Goal: Transaction & Acquisition: Purchase product/service

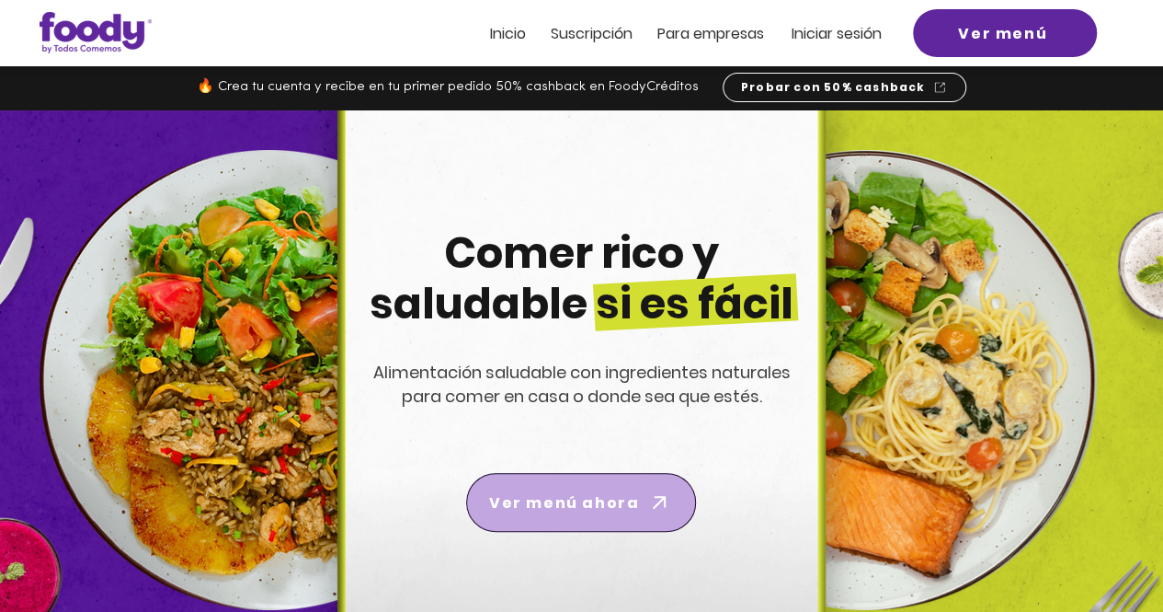
click at [532, 496] on span "Ver menú ahora" at bounding box center [564, 502] width 150 height 23
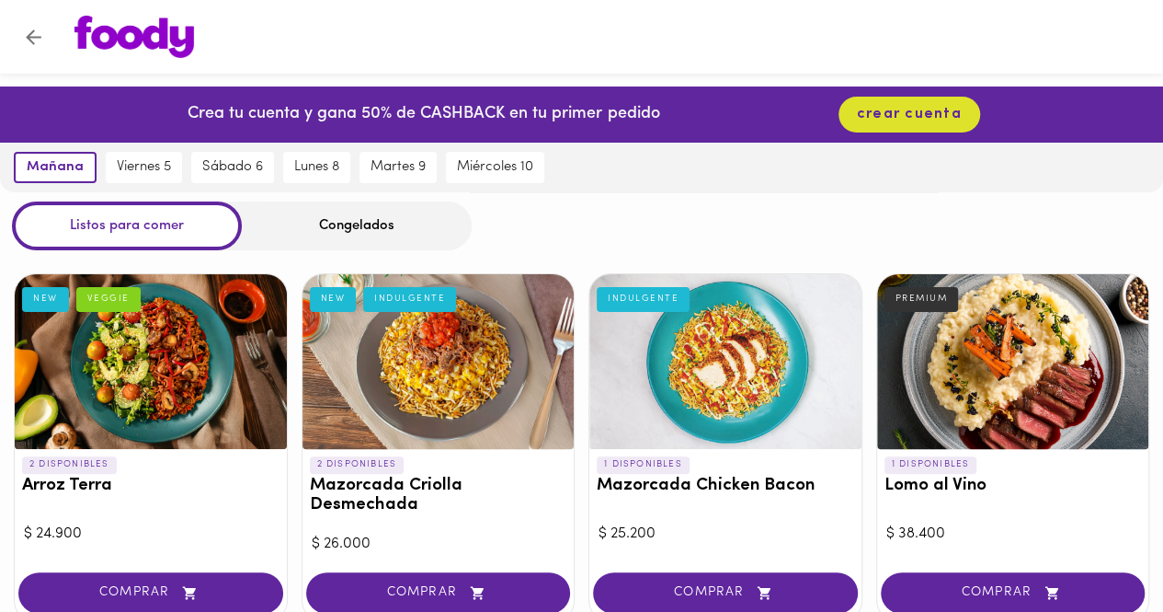
click at [342, 232] on div "Congelados" at bounding box center [357, 225] width 230 height 49
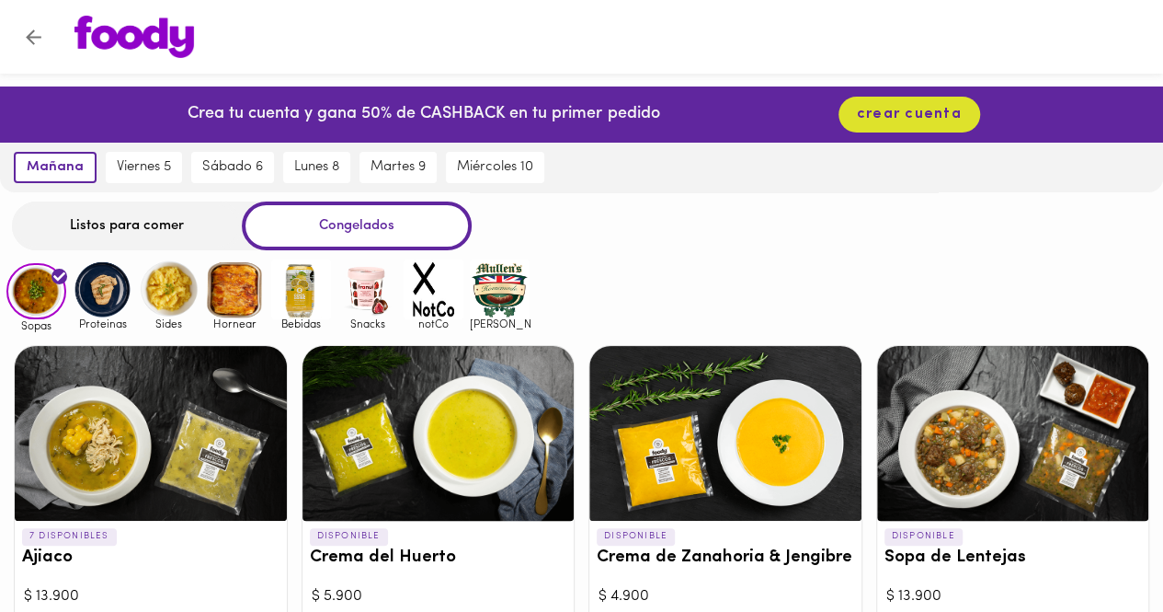
click at [109, 281] on img at bounding box center [103, 289] width 60 height 60
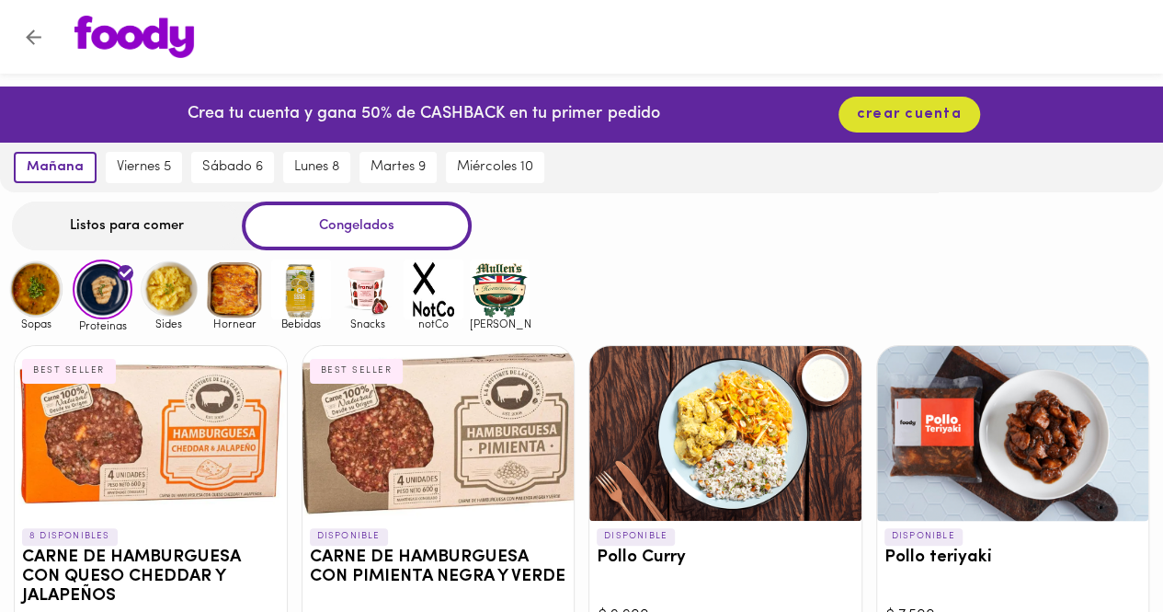
click at [171, 288] on img at bounding box center [169, 289] width 60 height 60
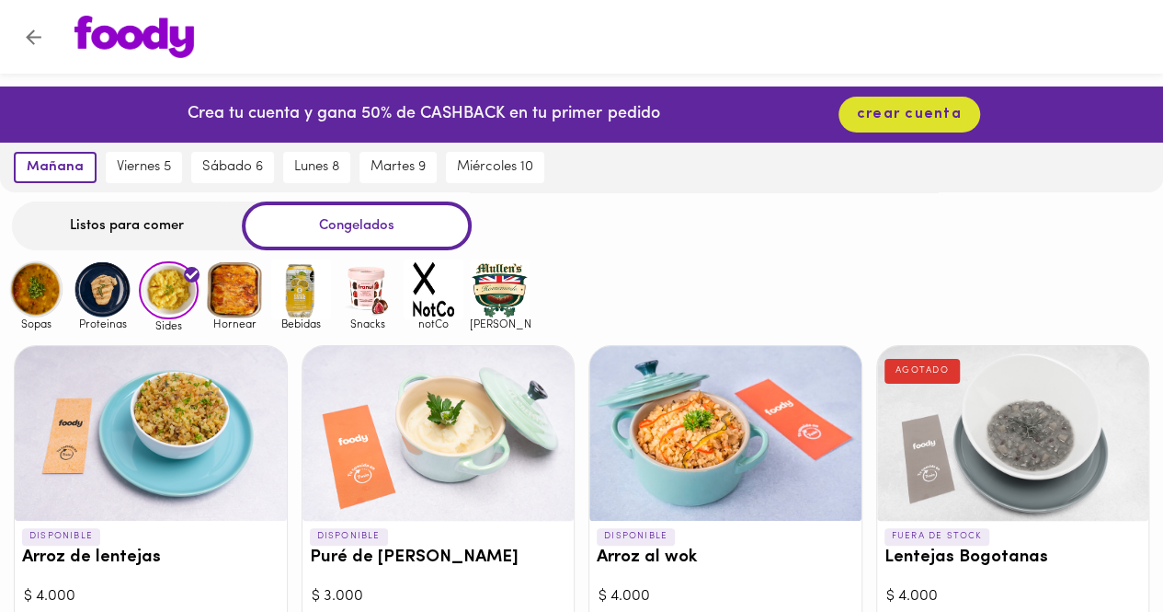
scroll to position [92, 0]
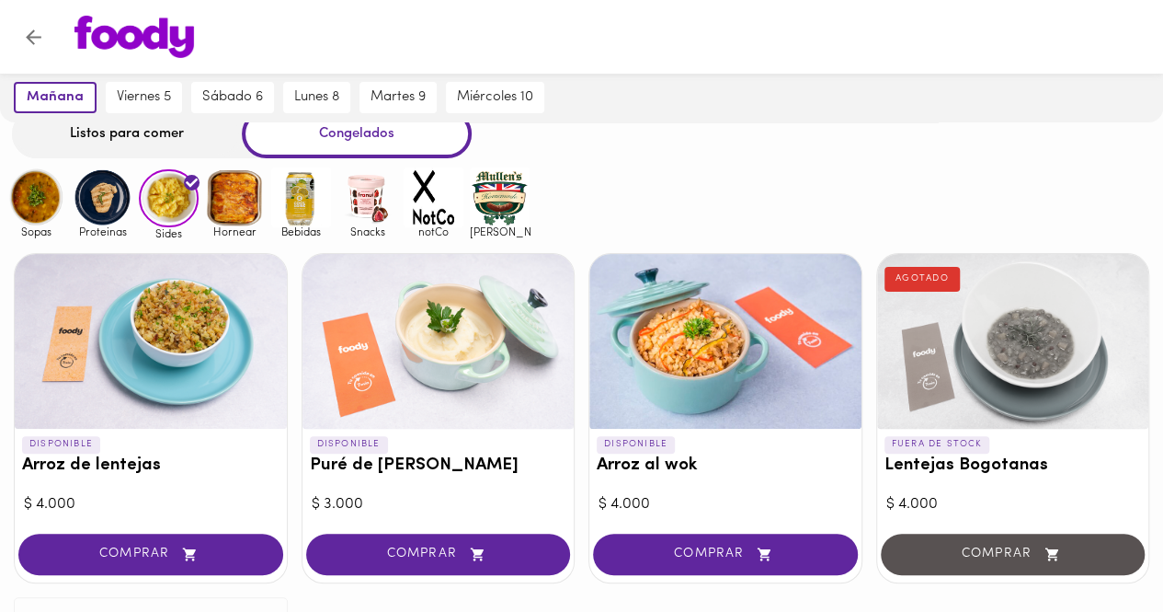
click at [102, 212] on img at bounding box center [103, 197] width 60 height 60
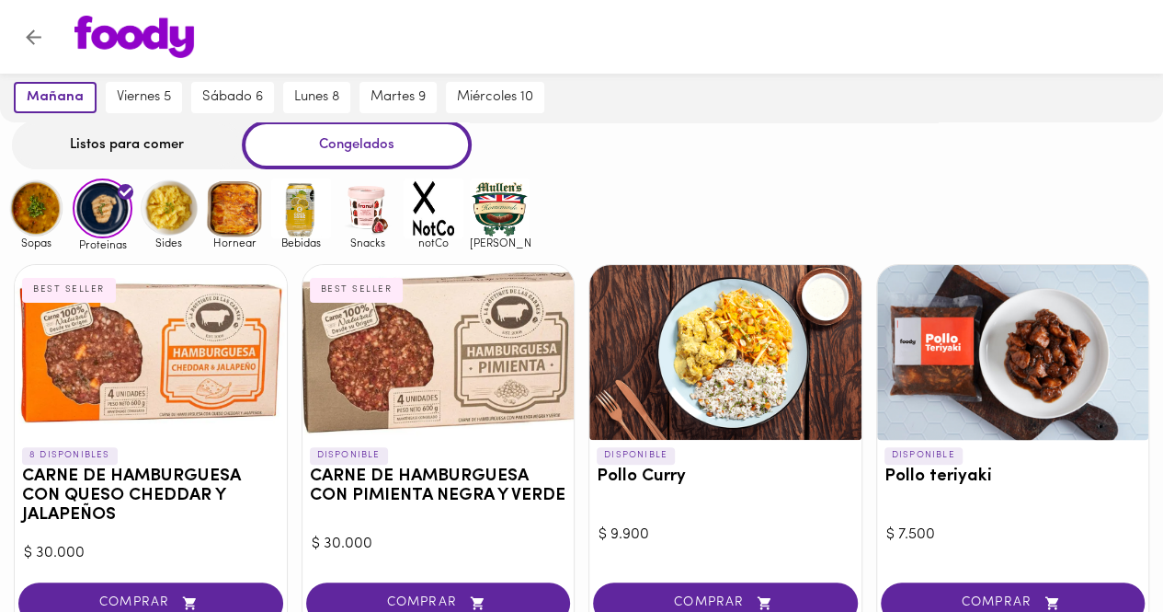
scroll to position [184, 0]
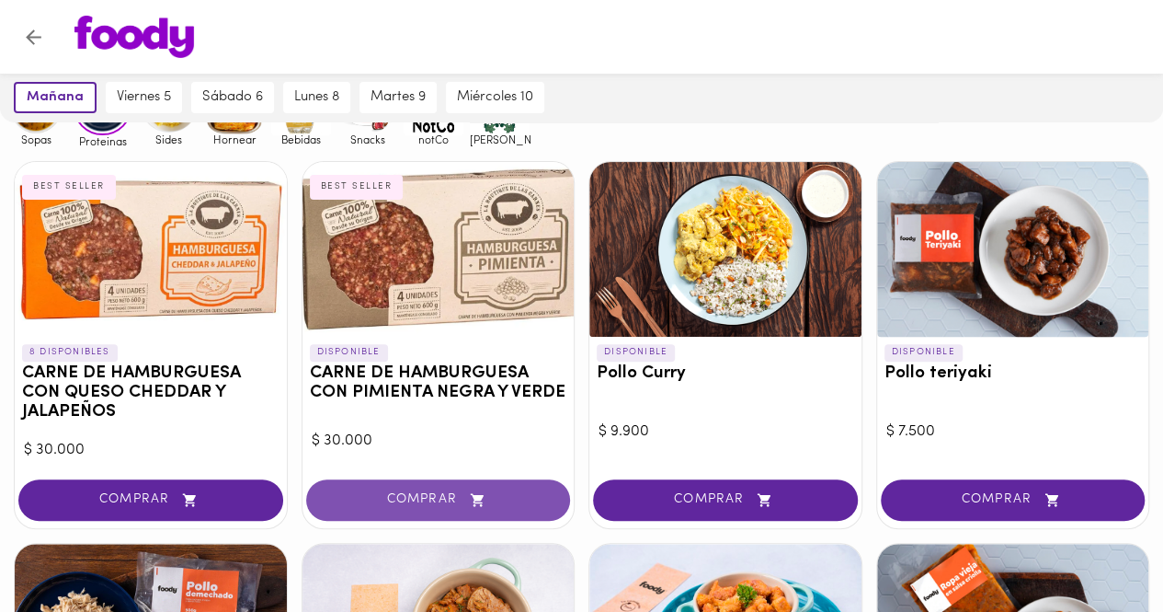
click at [385, 492] on span "COMPRAR" at bounding box center [438, 500] width 219 height 16
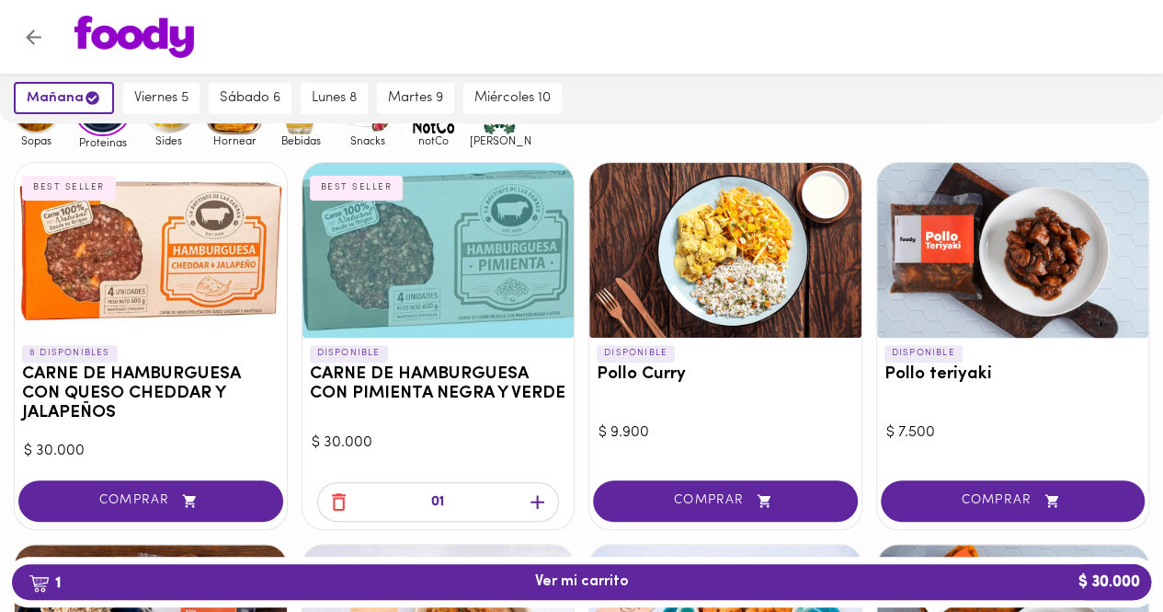
click at [768, 338] on div "DISPONIBLE Pollo Curry" at bounding box center [726, 368] width 272 height 61
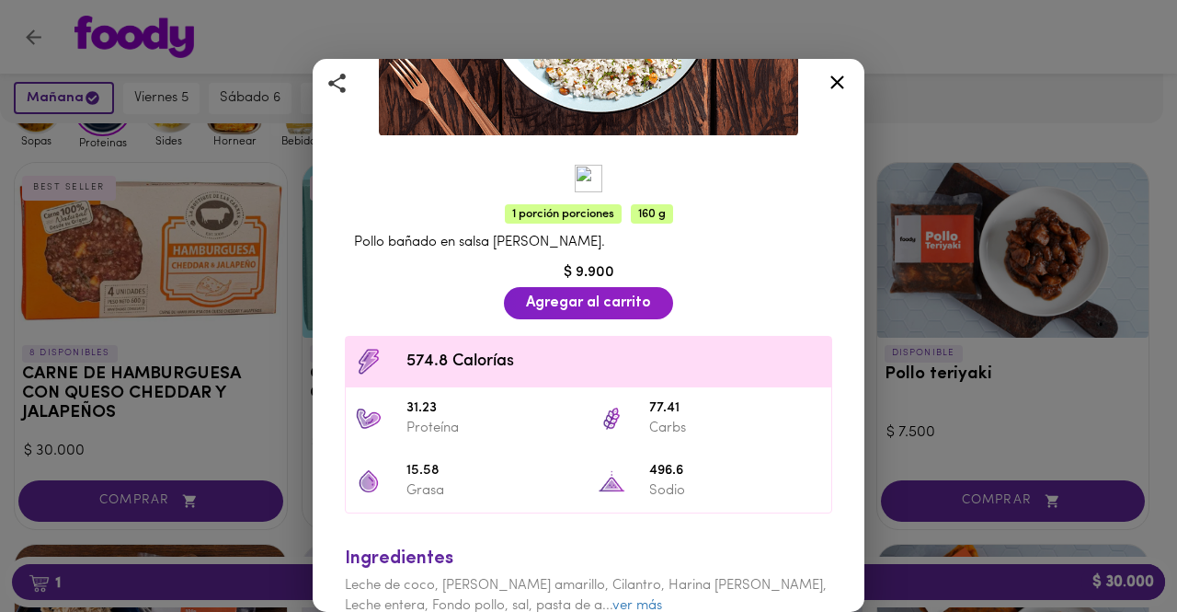
scroll to position [312, 0]
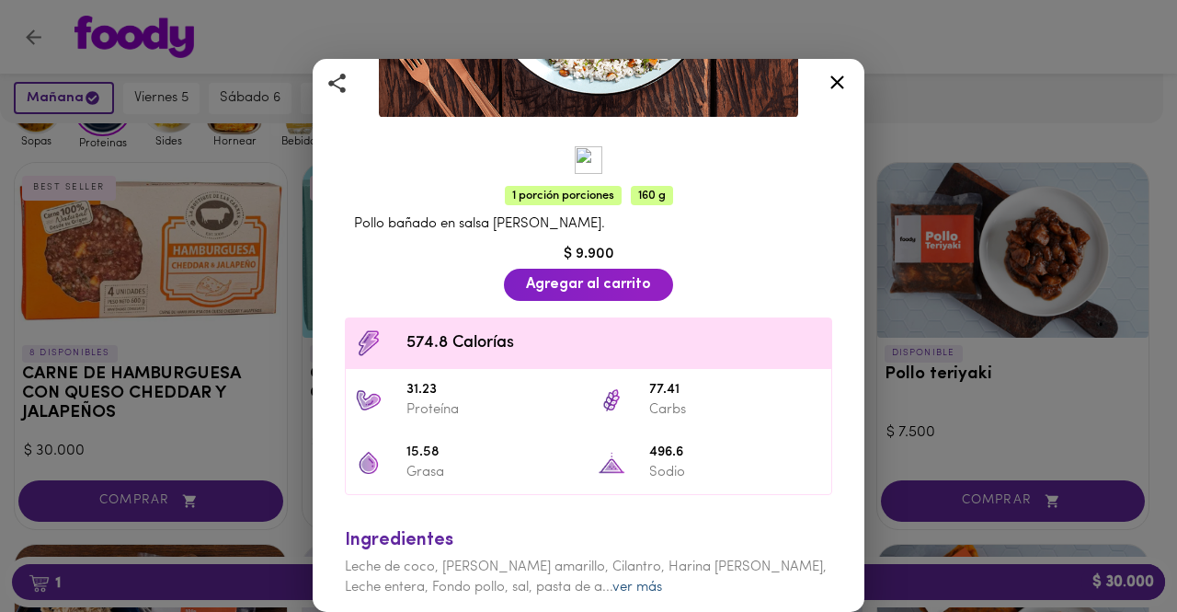
click at [613, 580] on link "ver más" at bounding box center [638, 587] width 50 height 14
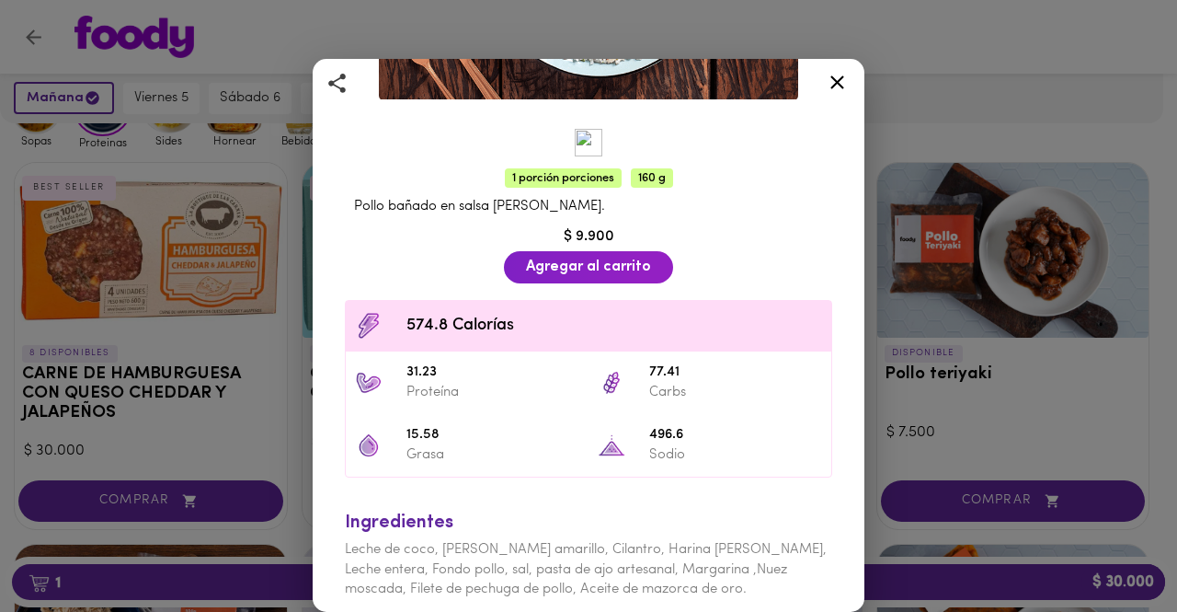
scroll to position [331, 0]
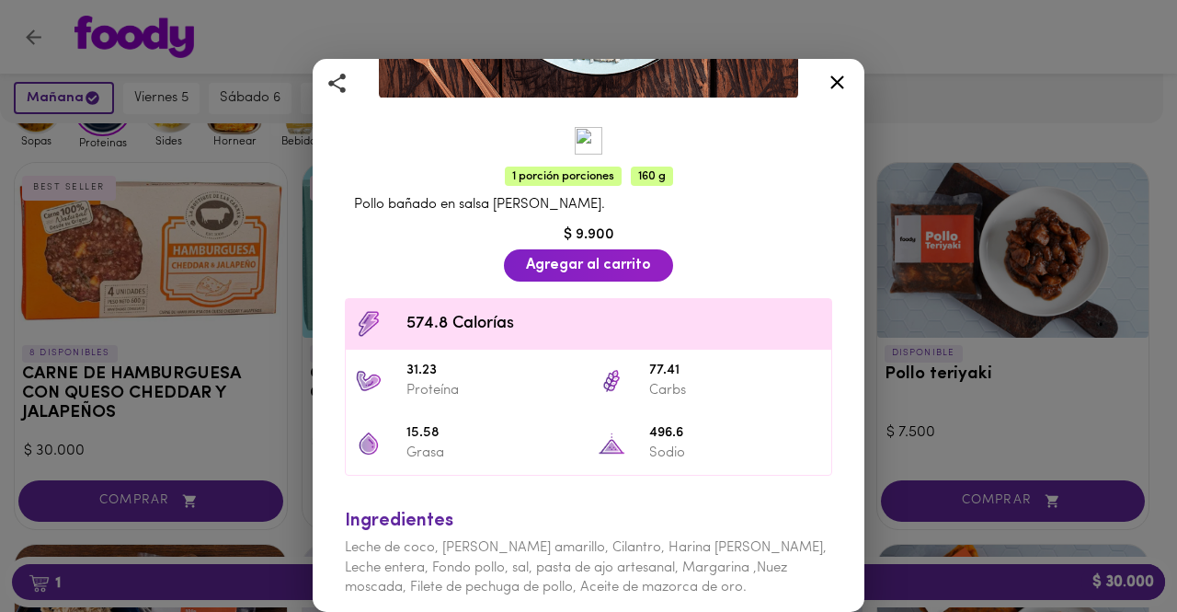
click at [842, 76] on icon at bounding box center [837, 82] width 23 height 23
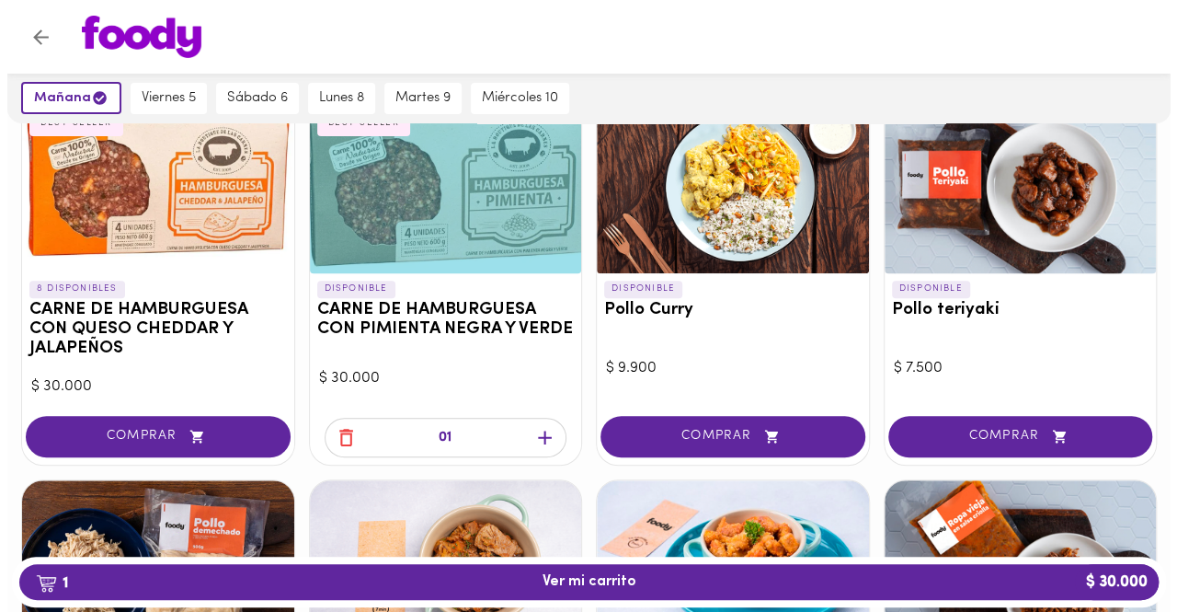
scroll to position [276, 0]
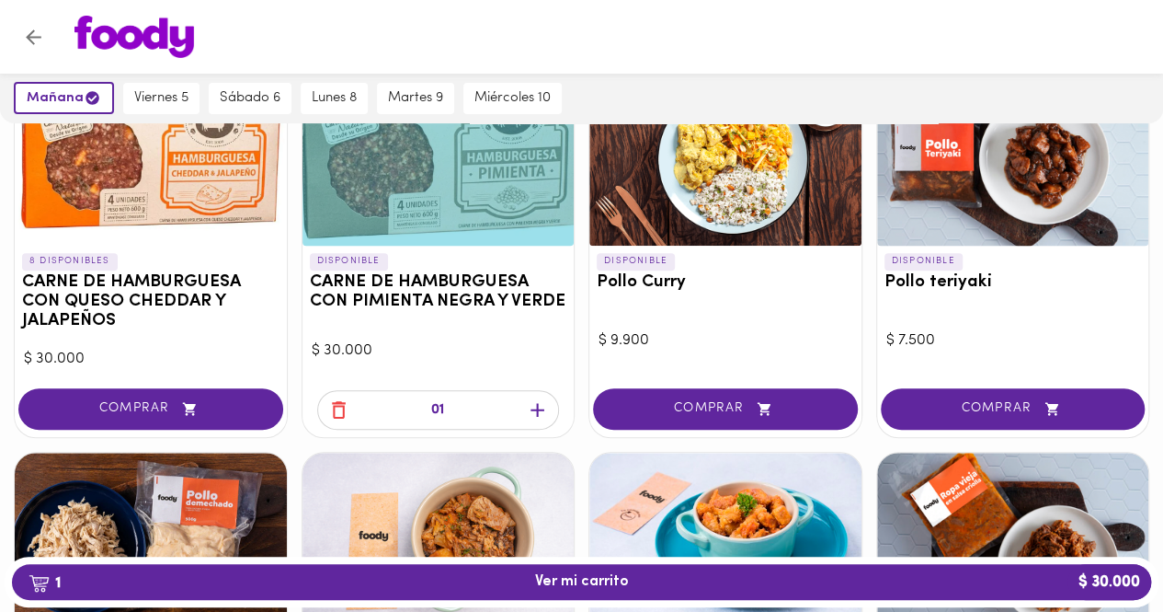
click at [957, 292] on h3 "Pollo teriyaki" at bounding box center [1014, 282] width 258 height 19
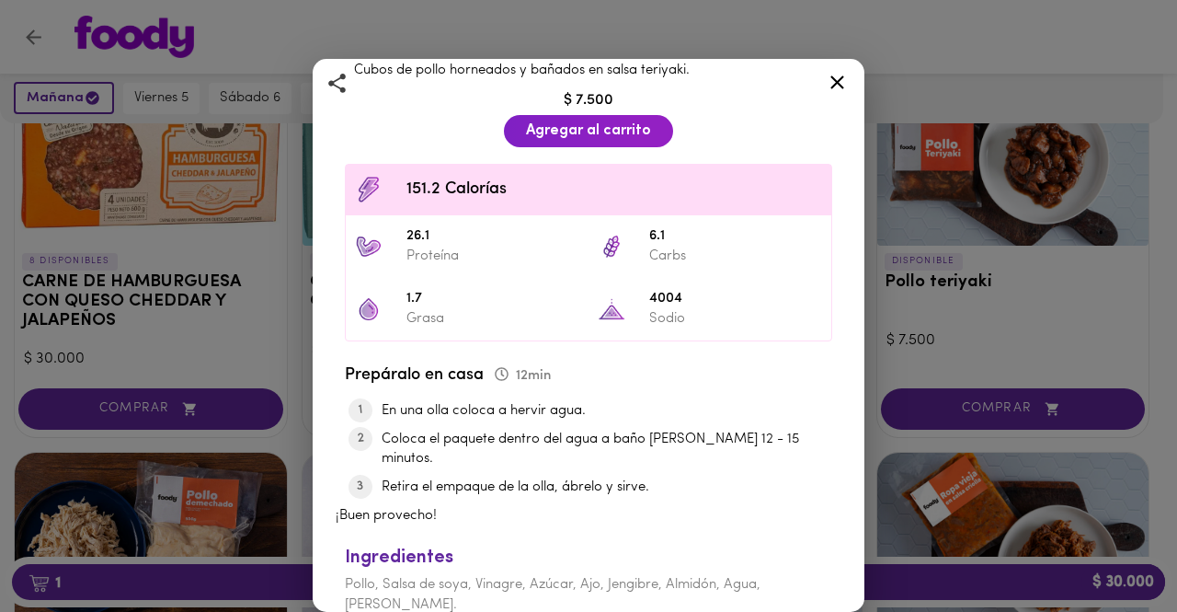
scroll to position [436, 0]
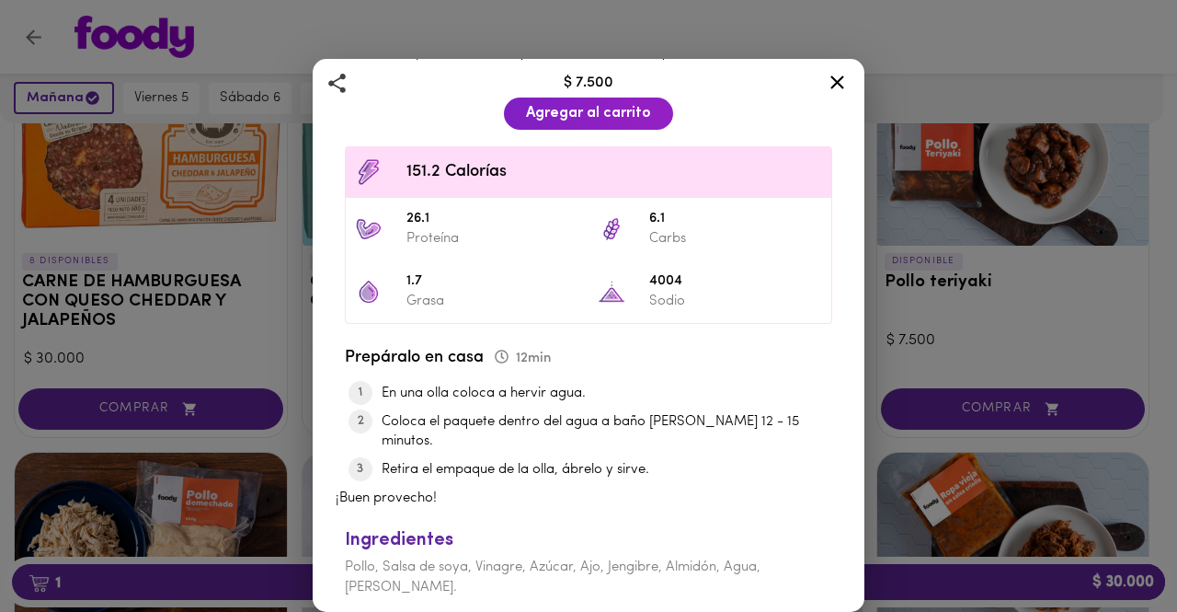
click at [848, 68] on div at bounding box center [837, 85] width 45 height 44
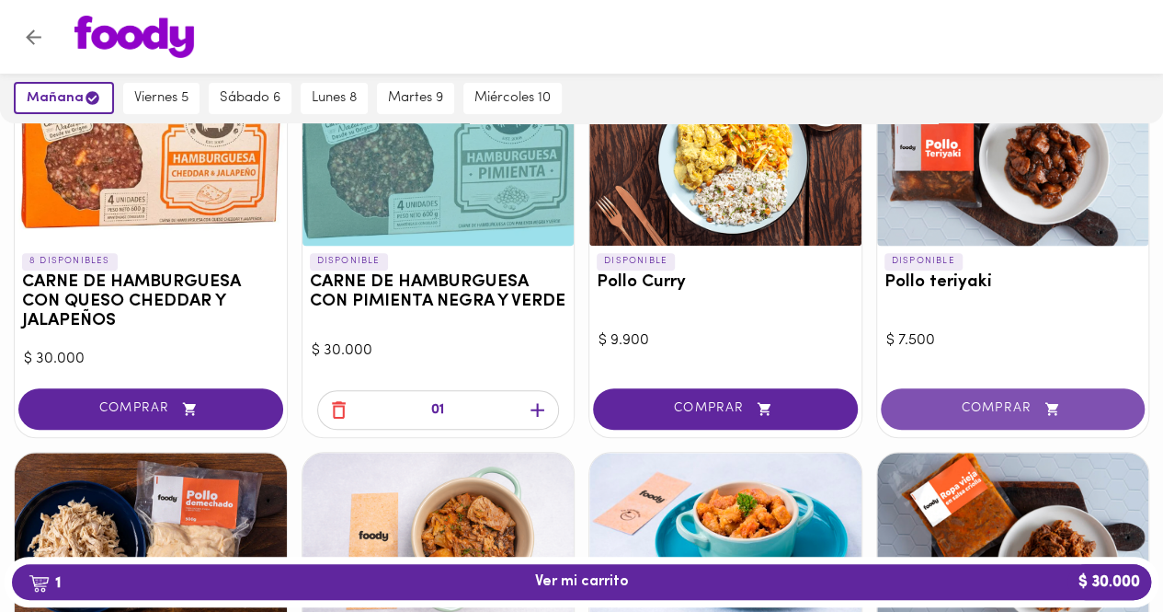
click at [1008, 395] on button "COMPRAR" at bounding box center [1013, 408] width 265 height 41
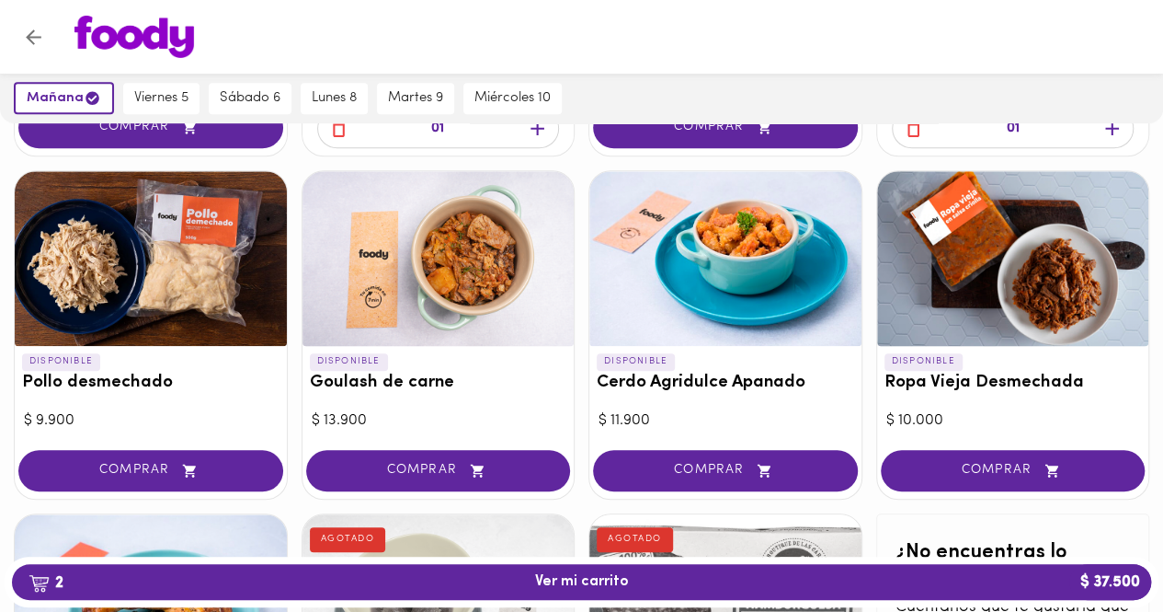
scroll to position [552, 0]
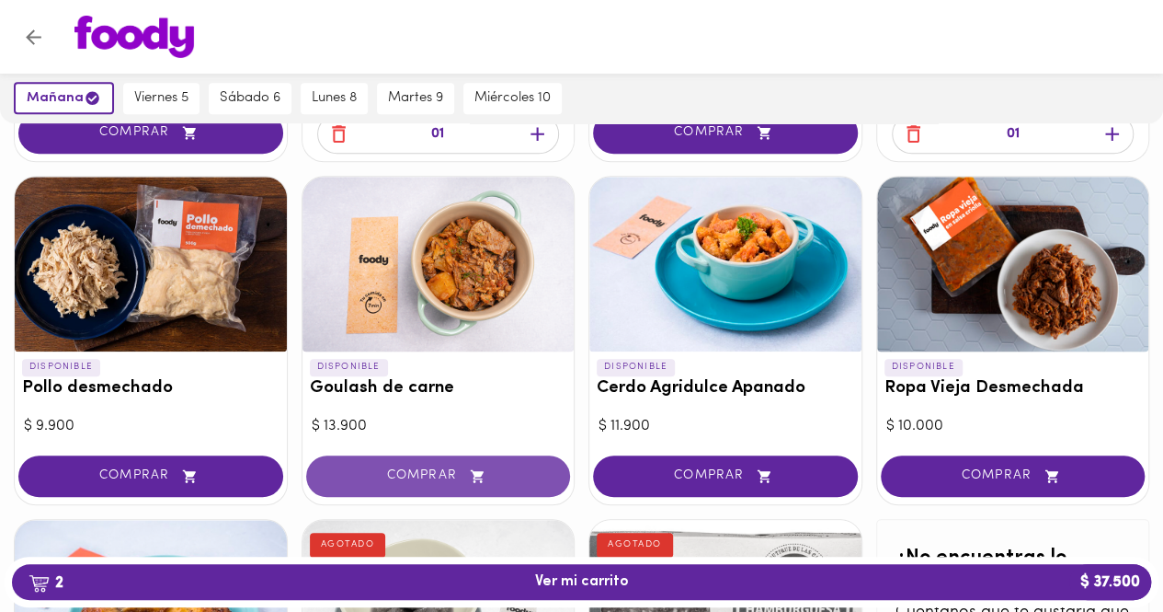
click at [386, 471] on span "COMPRAR" at bounding box center [438, 476] width 219 height 16
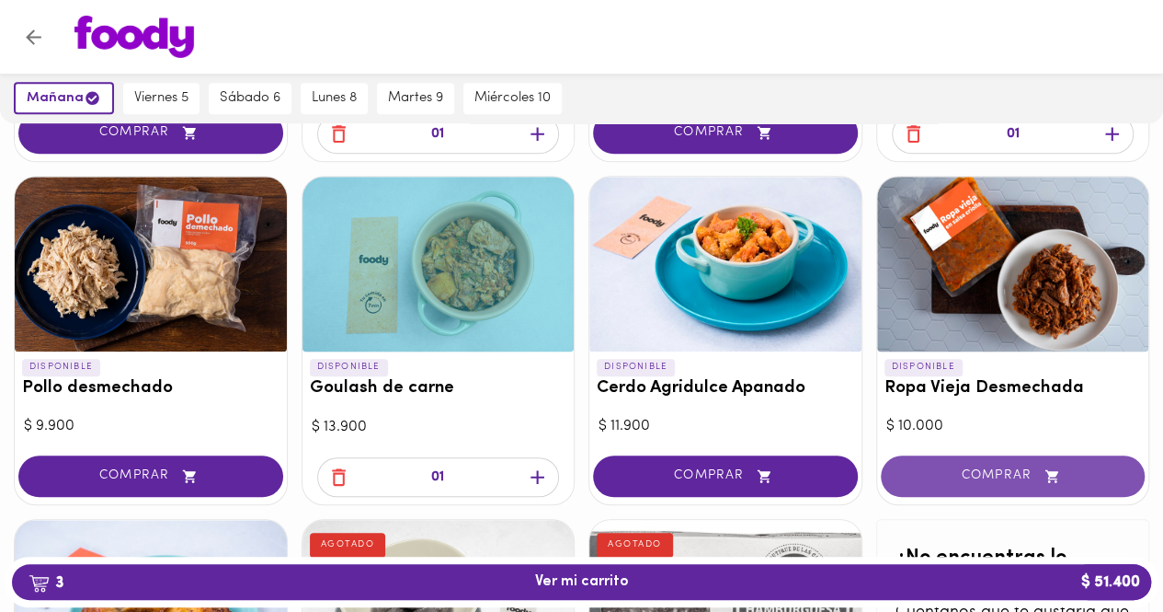
click at [969, 472] on span "COMPRAR" at bounding box center [1013, 476] width 219 height 16
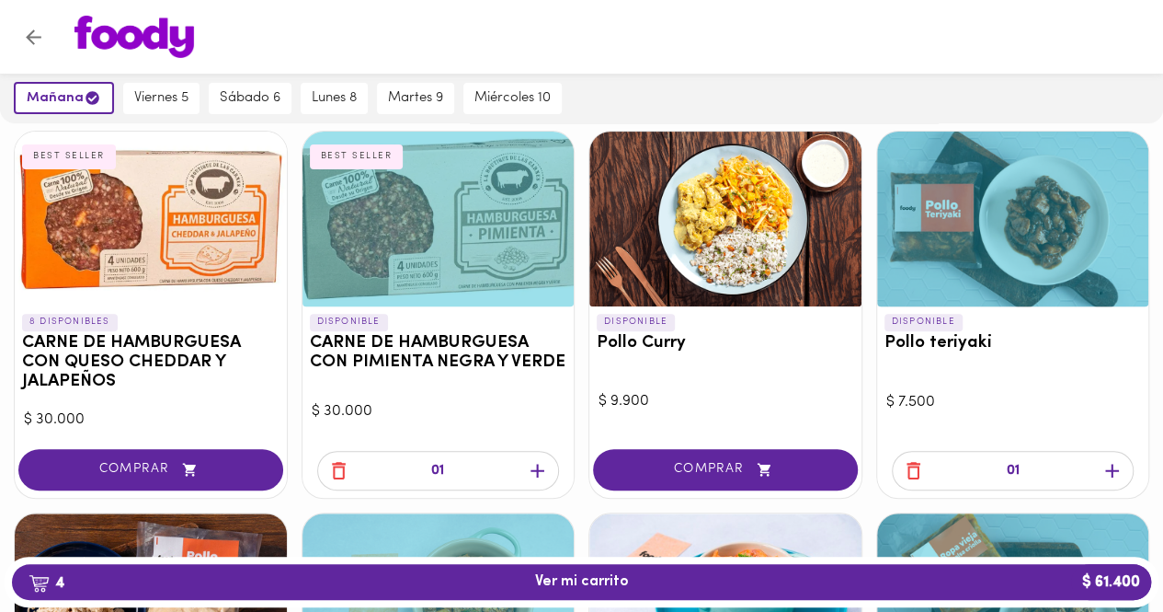
scroll to position [276, 0]
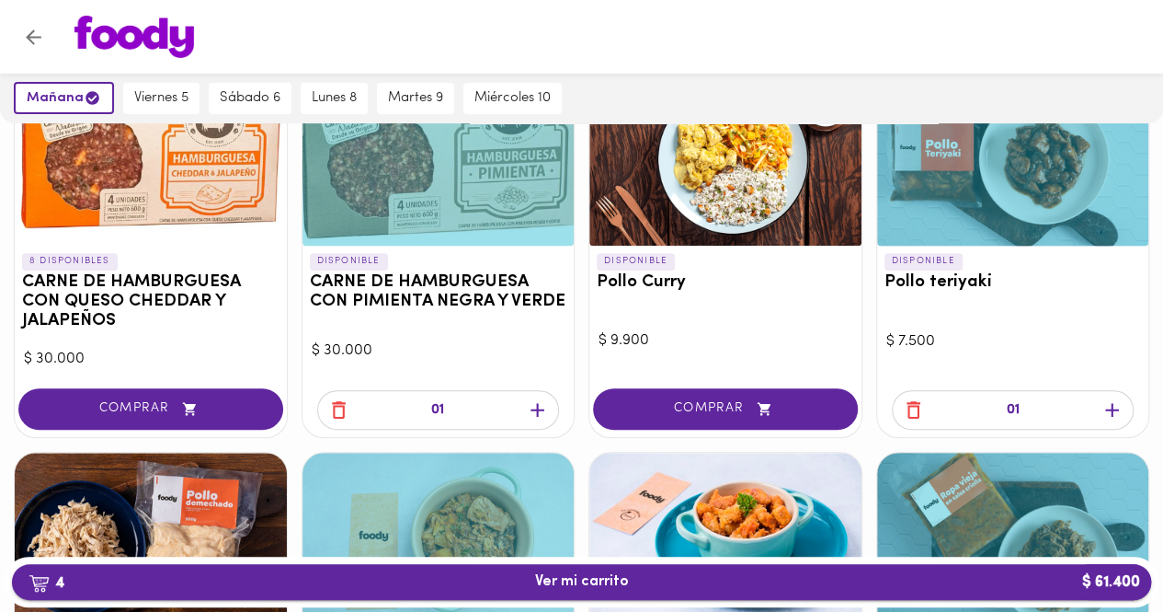
click at [811, 580] on span "4 Ver mi carrito $ 61.400" at bounding box center [582, 581] width 1110 height 17
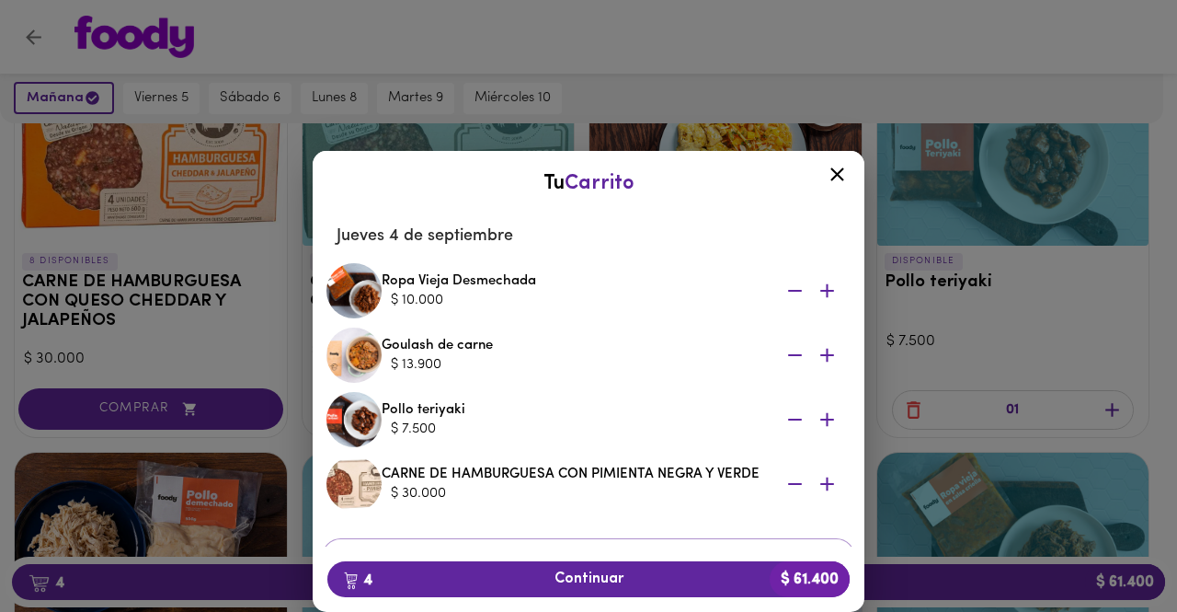
click at [839, 179] on icon at bounding box center [837, 174] width 23 height 23
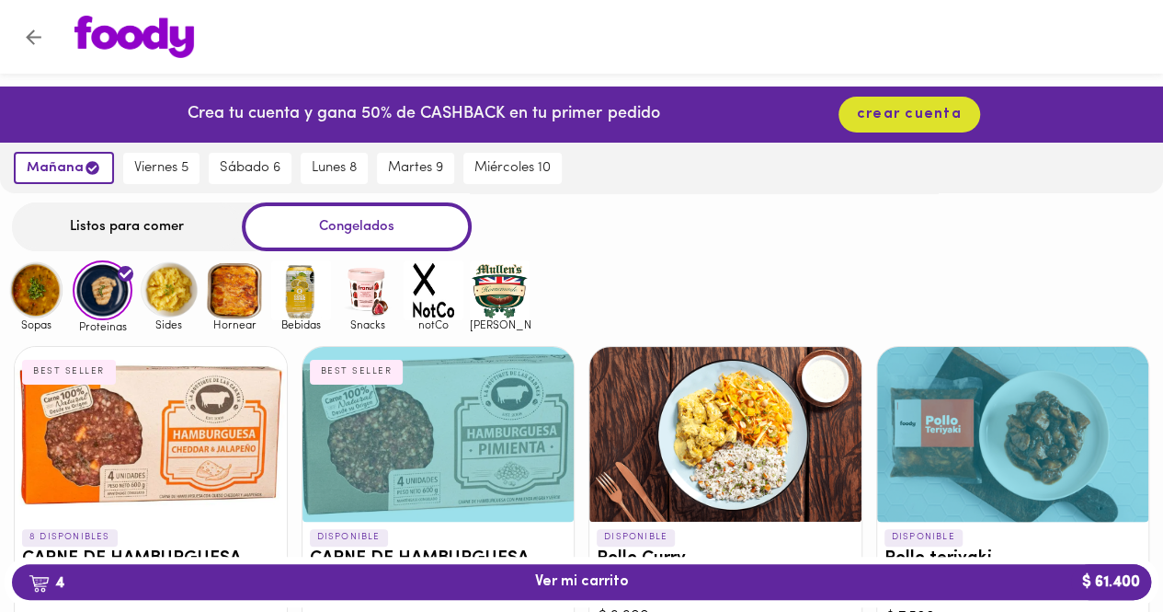
click at [177, 292] on img at bounding box center [169, 290] width 60 height 60
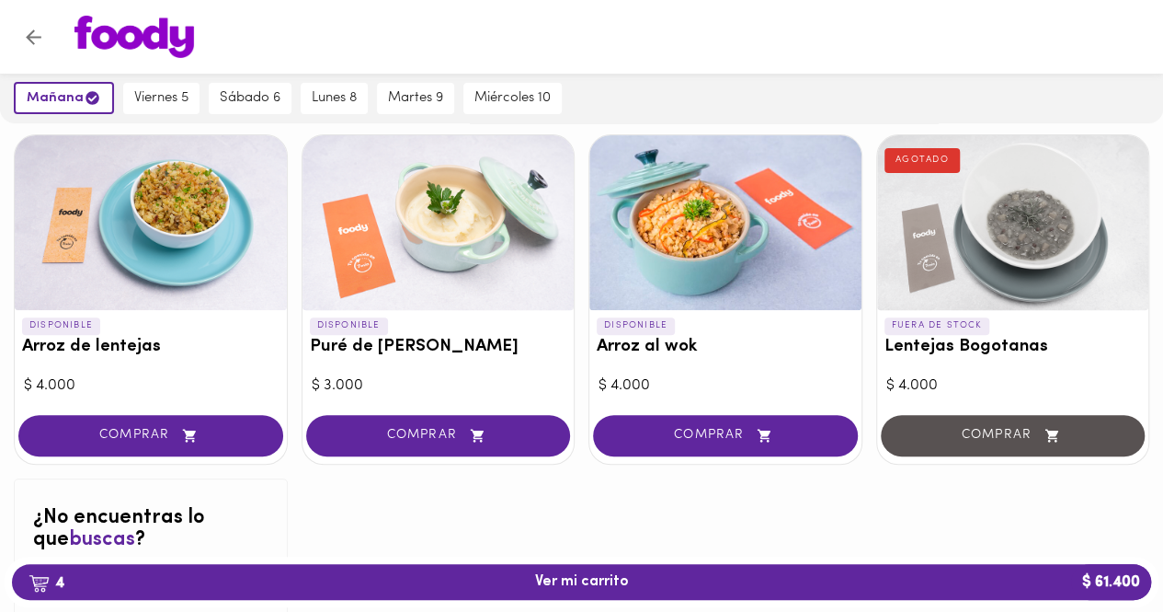
scroll to position [184, 0]
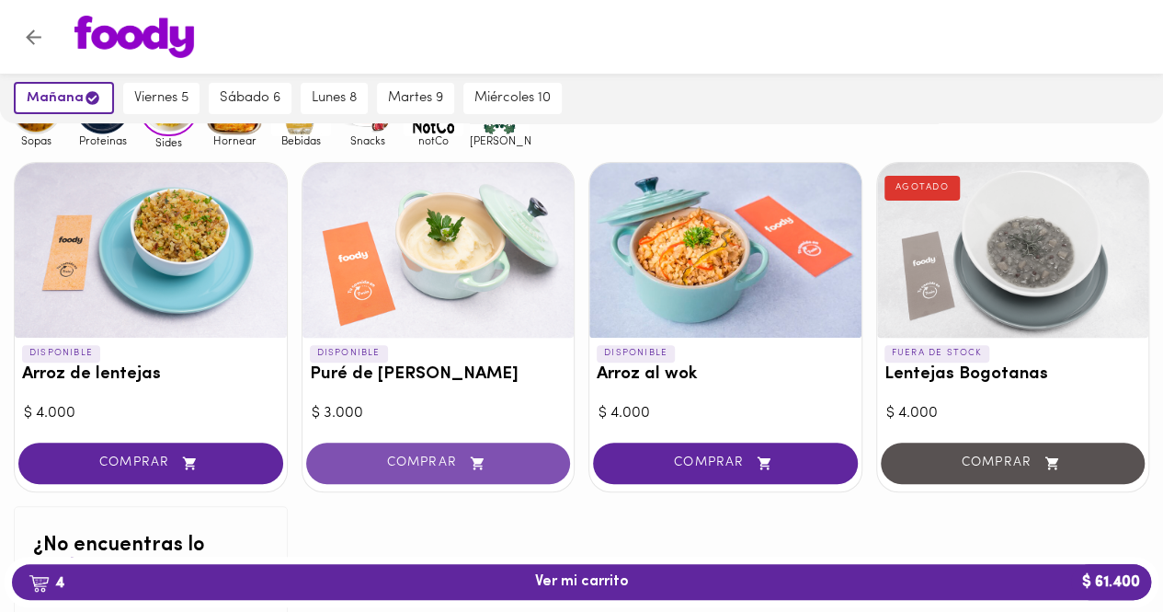
click at [422, 474] on button "COMPRAR" at bounding box center [438, 462] width 265 height 41
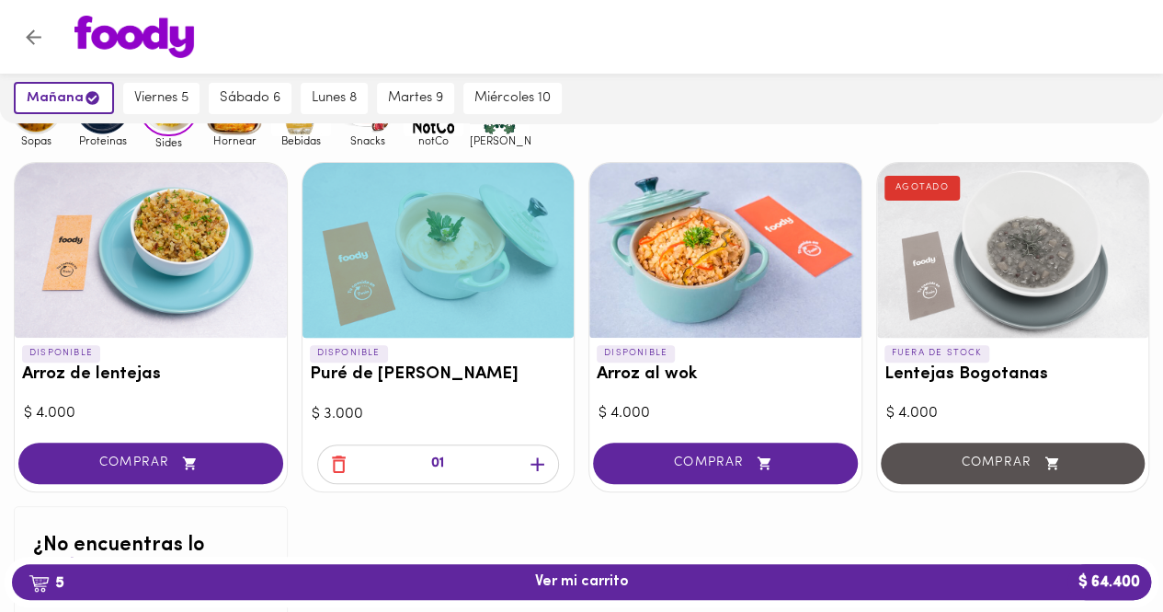
click at [528, 457] on icon "button" at bounding box center [537, 463] width 23 height 23
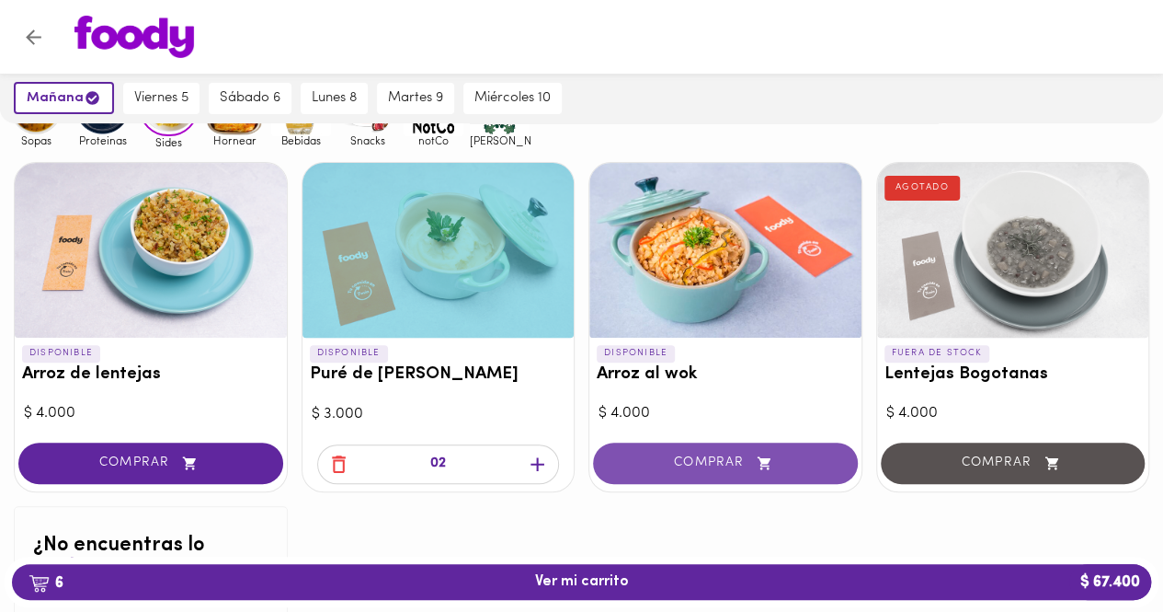
click at [696, 462] on span "COMPRAR" at bounding box center [725, 463] width 219 height 16
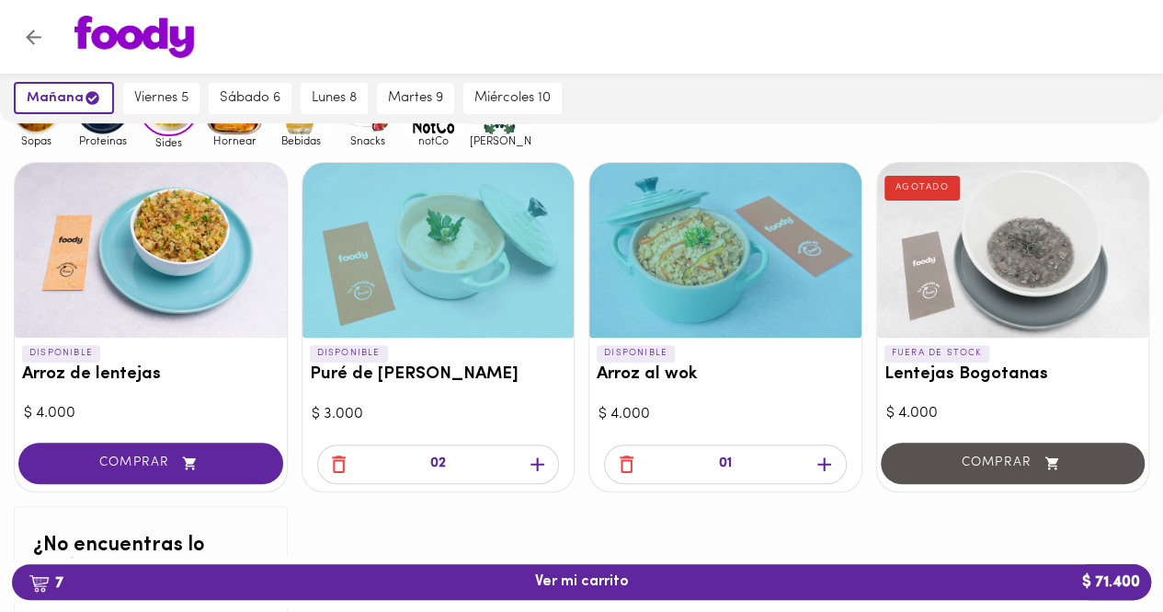
click at [832, 463] on icon "button" at bounding box center [824, 463] width 23 height 23
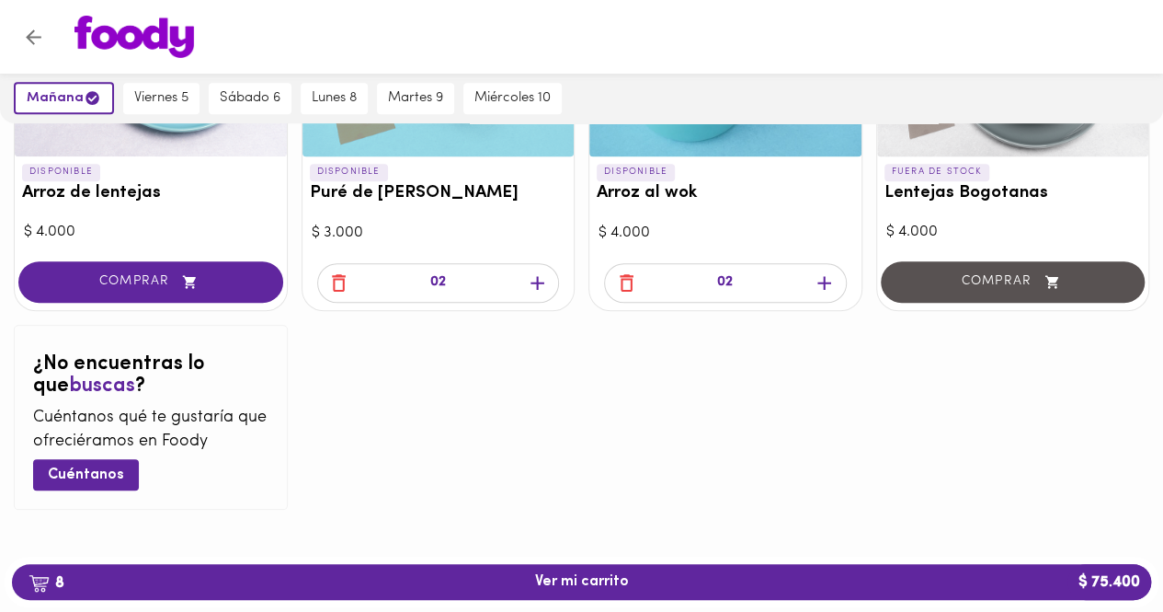
scroll to position [0, 0]
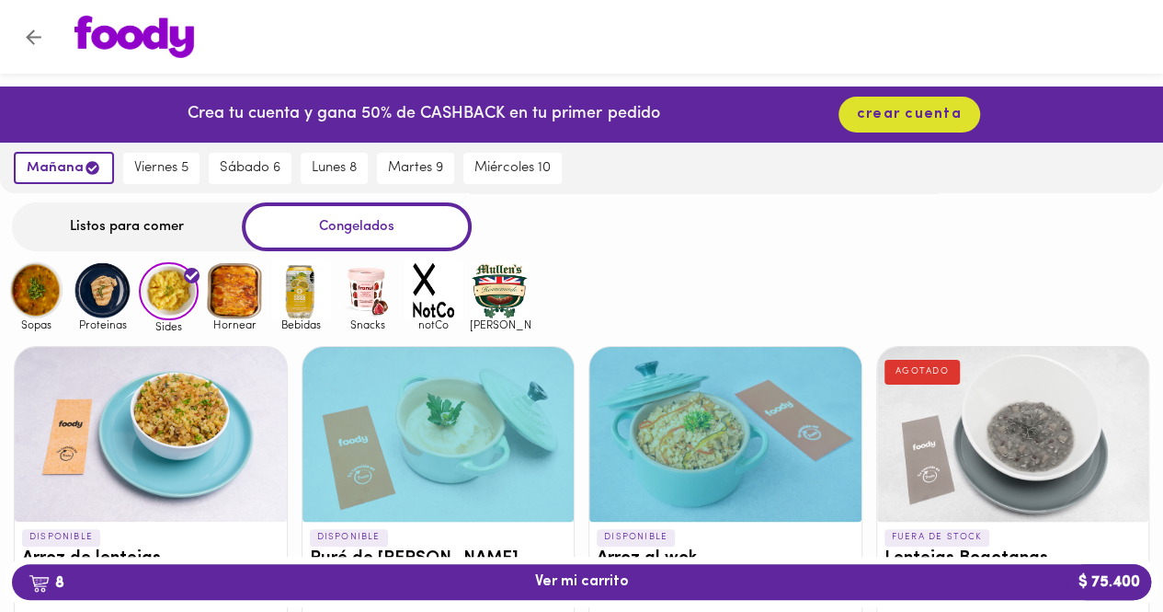
click at [241, 294] on img at bounding box center [235, 290] width 60 height 60
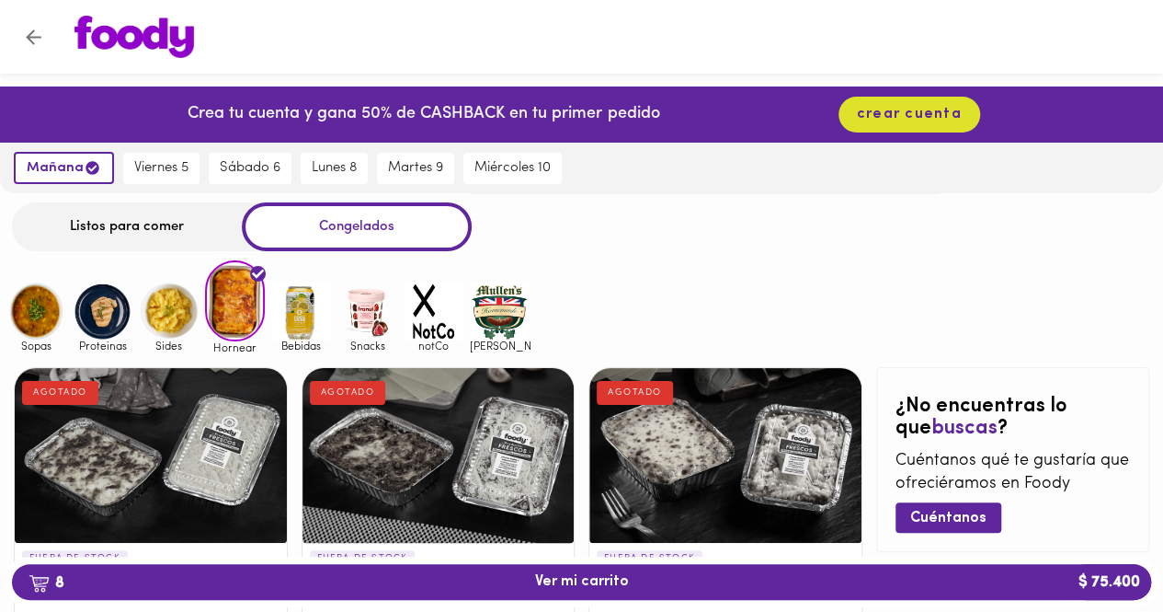
click at [155, 321] on img at bounding box center [169, 311] width 60 height 60
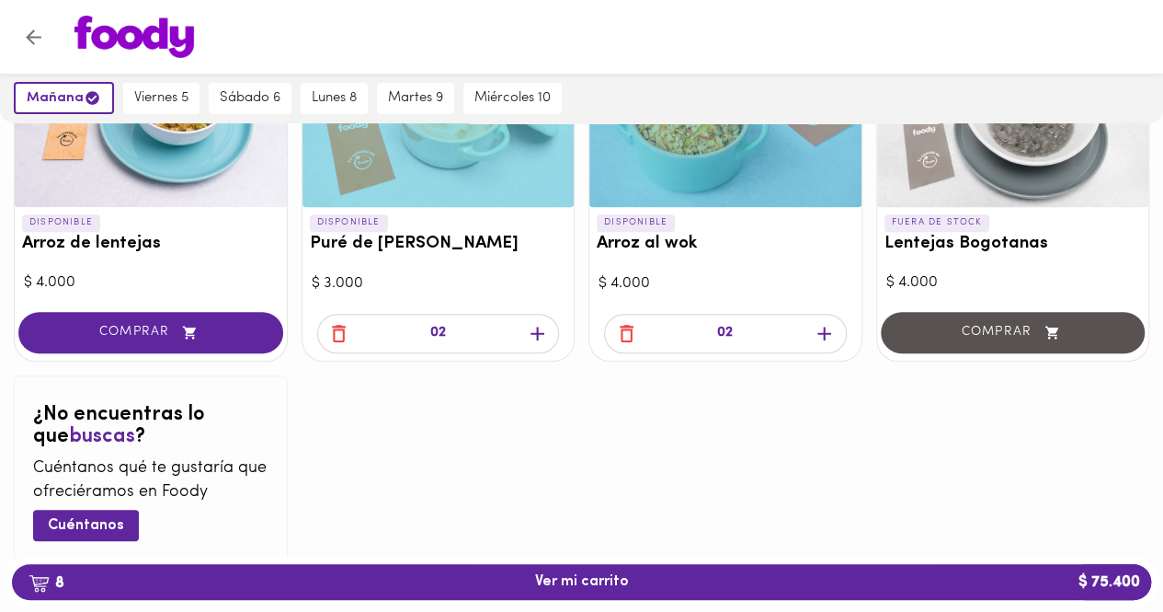
scroll to position [274, 0]
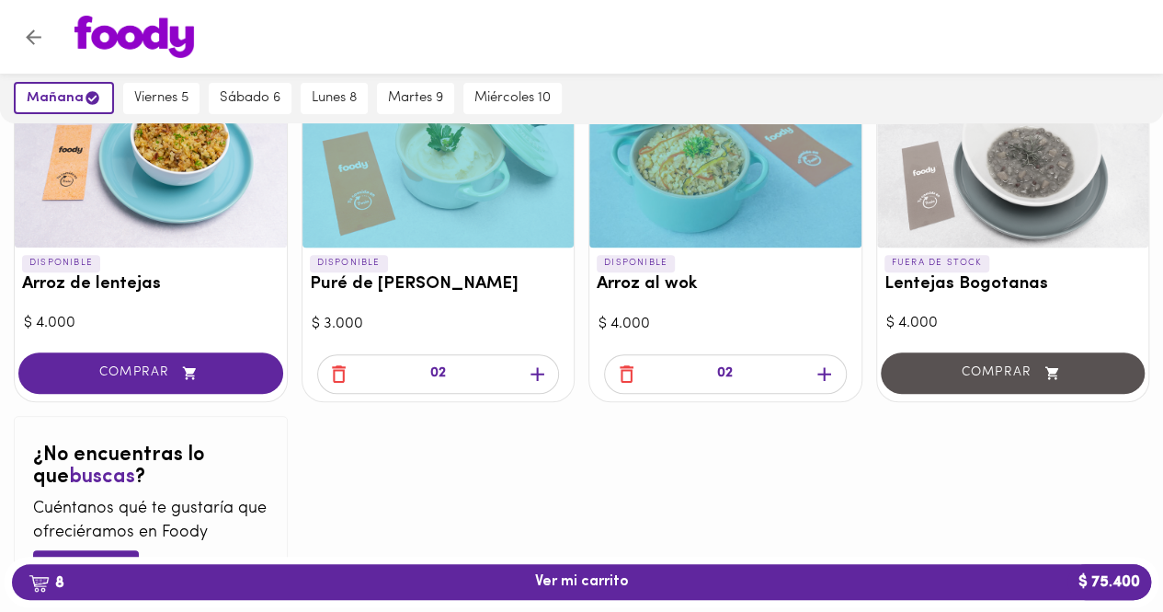
click at [531, 374] on icon "button" at bounding box center [537, 373] width 23 height 23
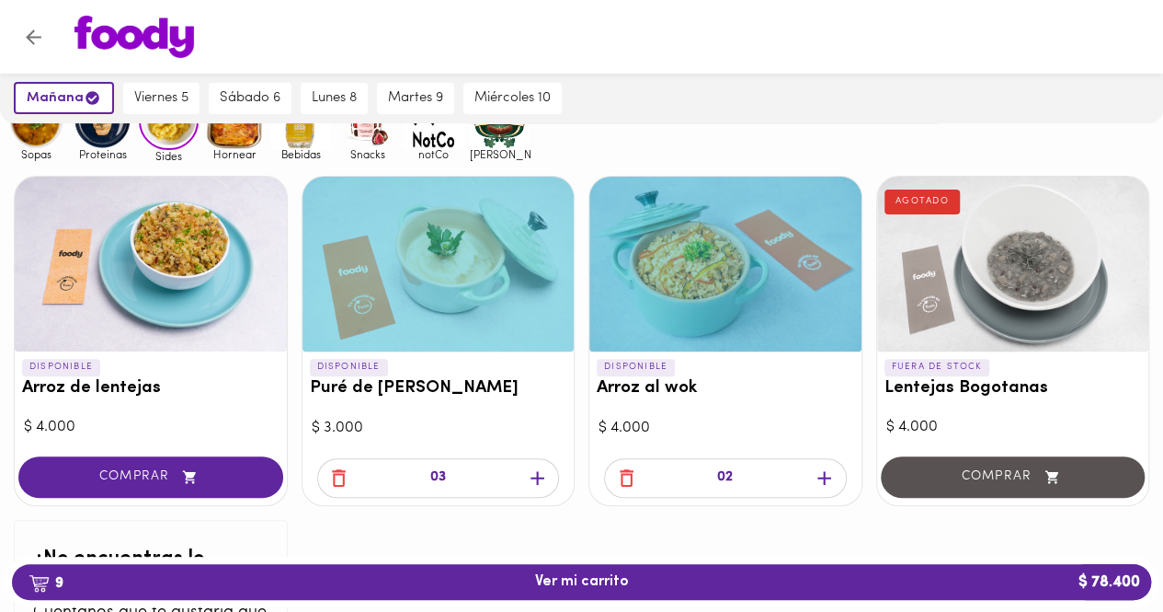
scroll to position [90, 0]
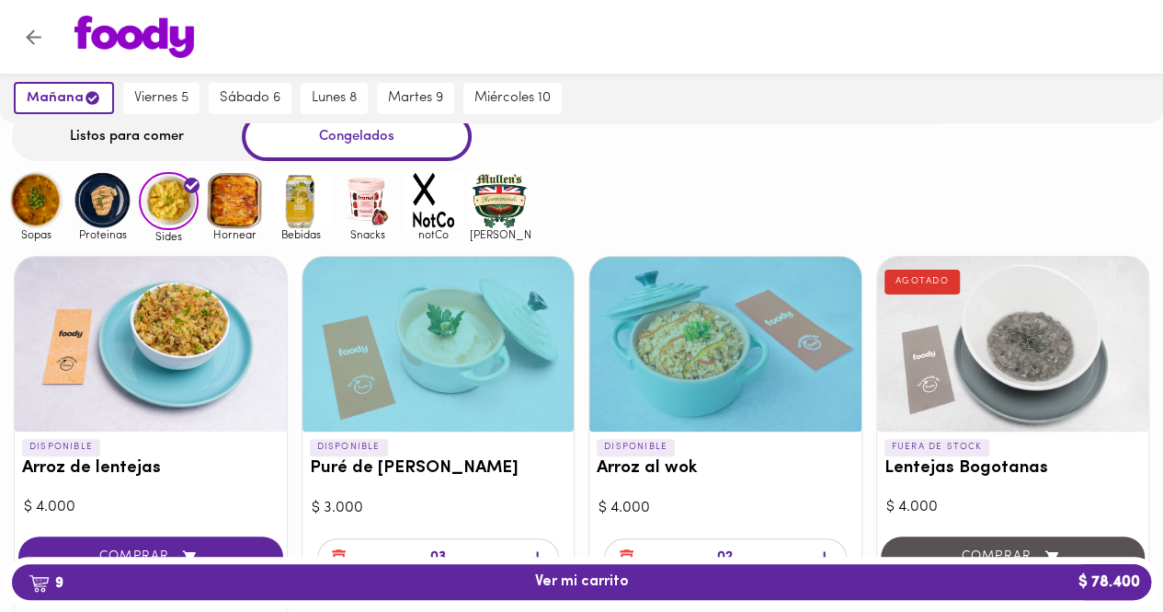
click at [48, 222] on img at bounding box center [36, 200] width 60 height 60
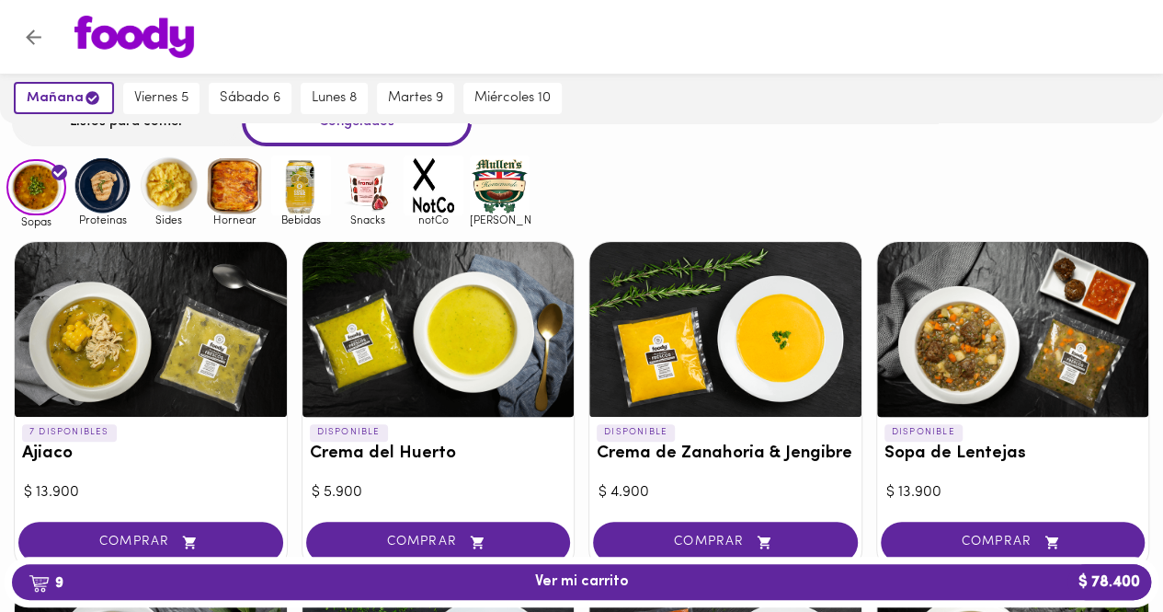
scroll to position [184, 0]
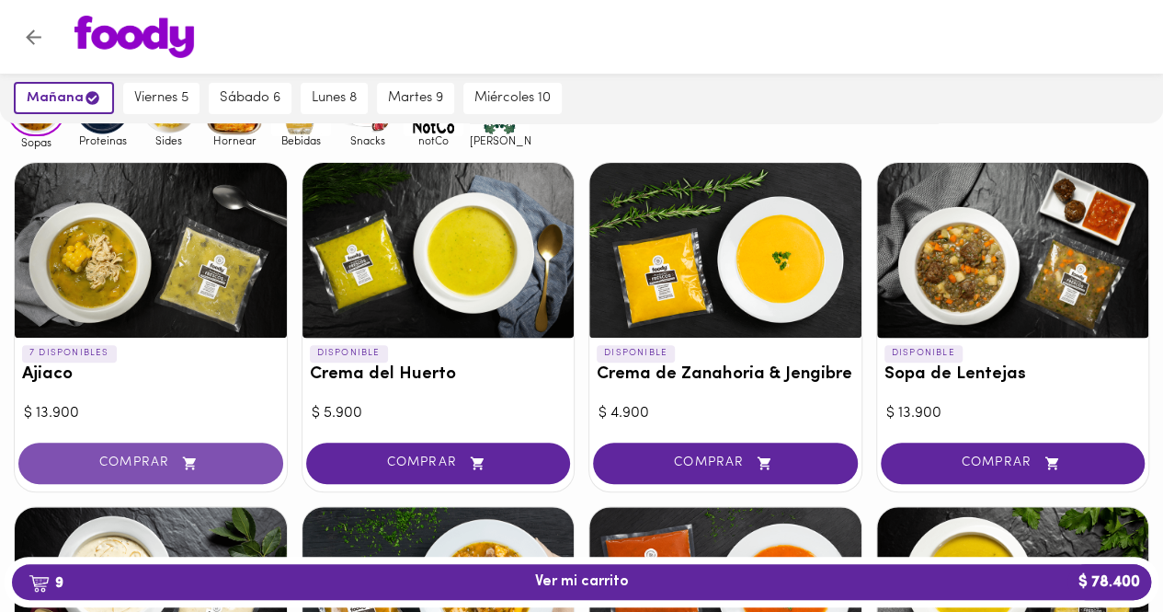
click at [143, 455] on span "COMPRAR" at bounding box center [150, 463] width 219 height 16
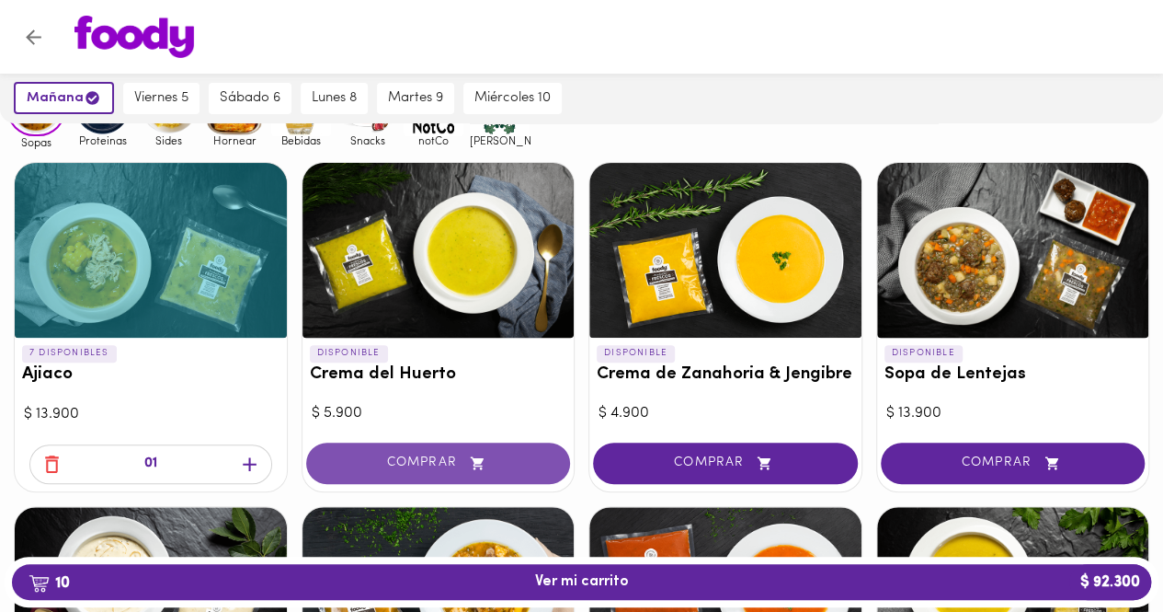
click at [384, 450] on button "COMPRAR" at bounding box center [438, 462] width 265 height 41
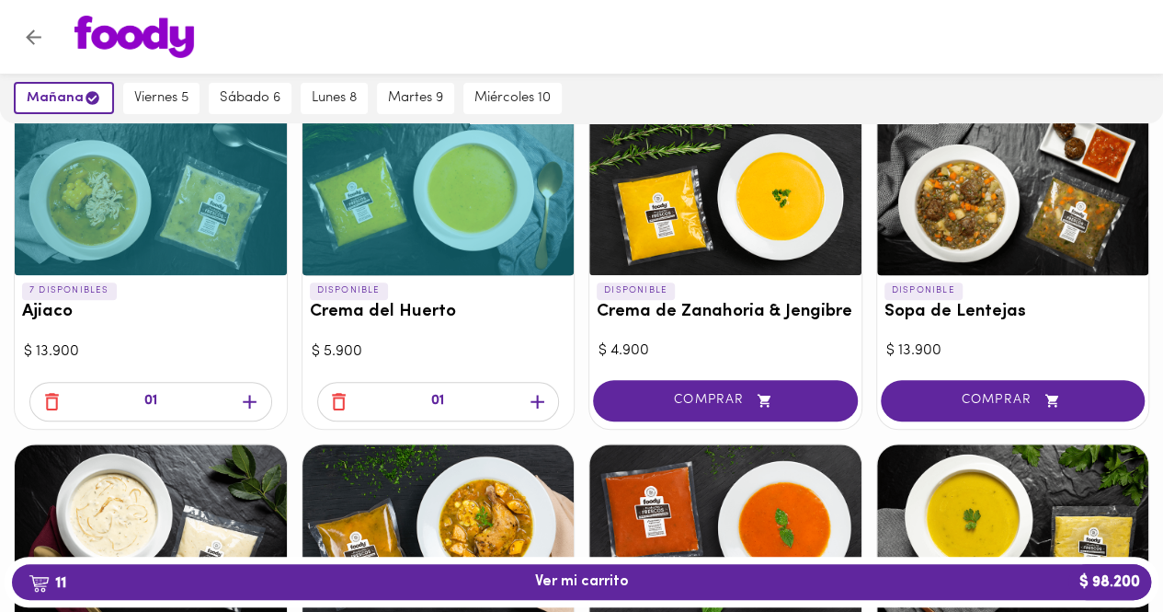
scroll to position [276, 0]
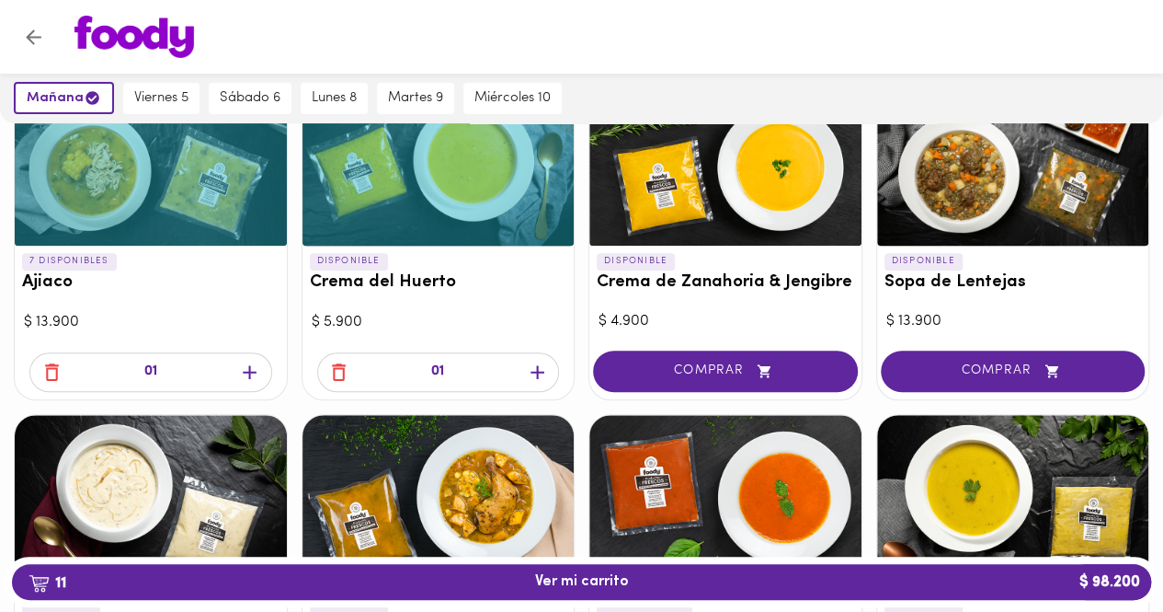
click at [537, 378] on icon "button" at bounding box center [537, 372] width 23 height 23
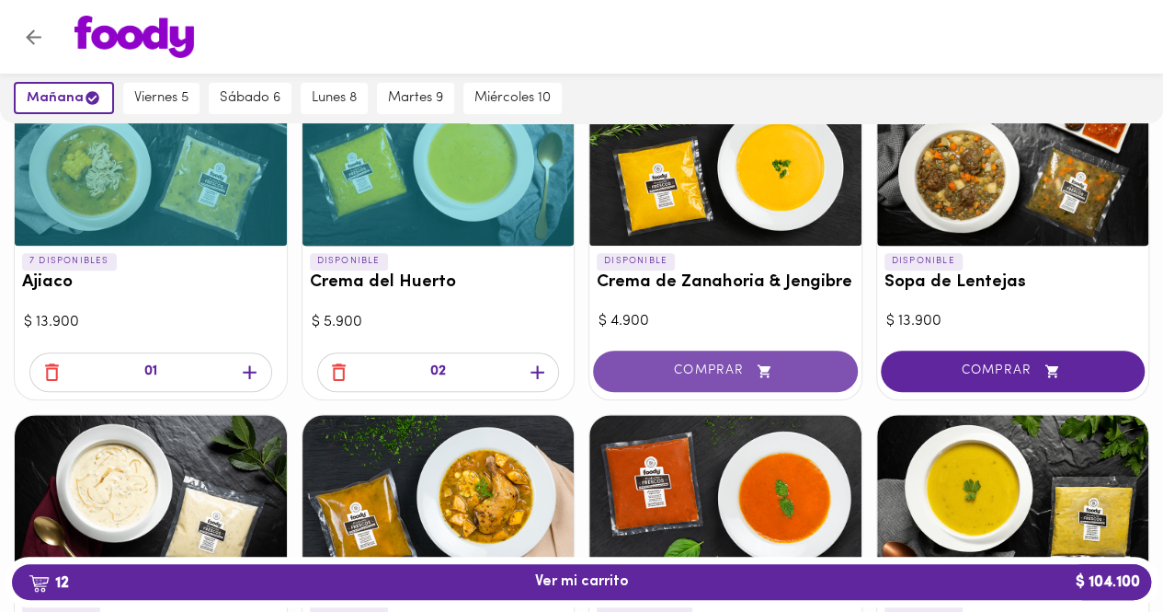
click at [739, 372] on span "COMPRAR" at bounding box center [725, 371] width 219 height 16
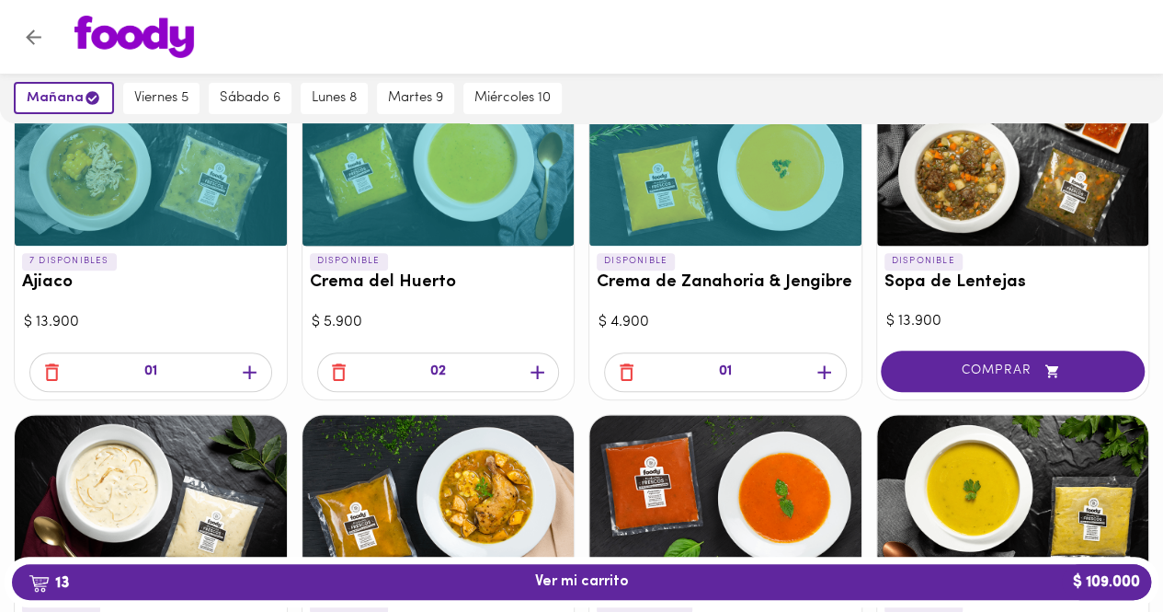
click at [824, 368] on icon "button" at bounding box center [825, 372] width 14 height 14
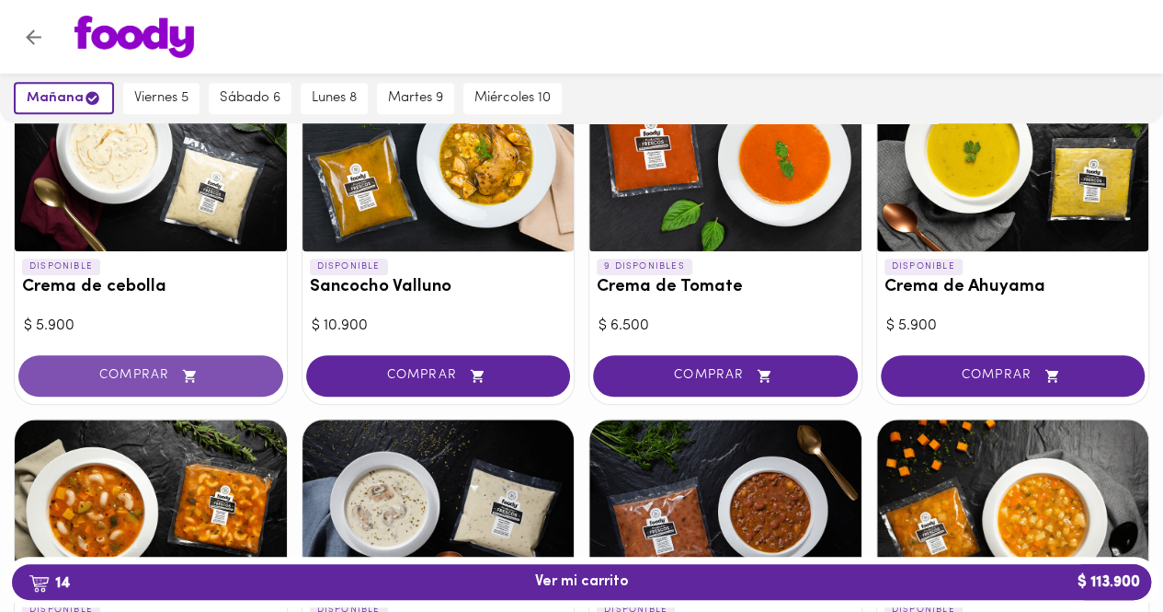
scroll to position [644, 0]
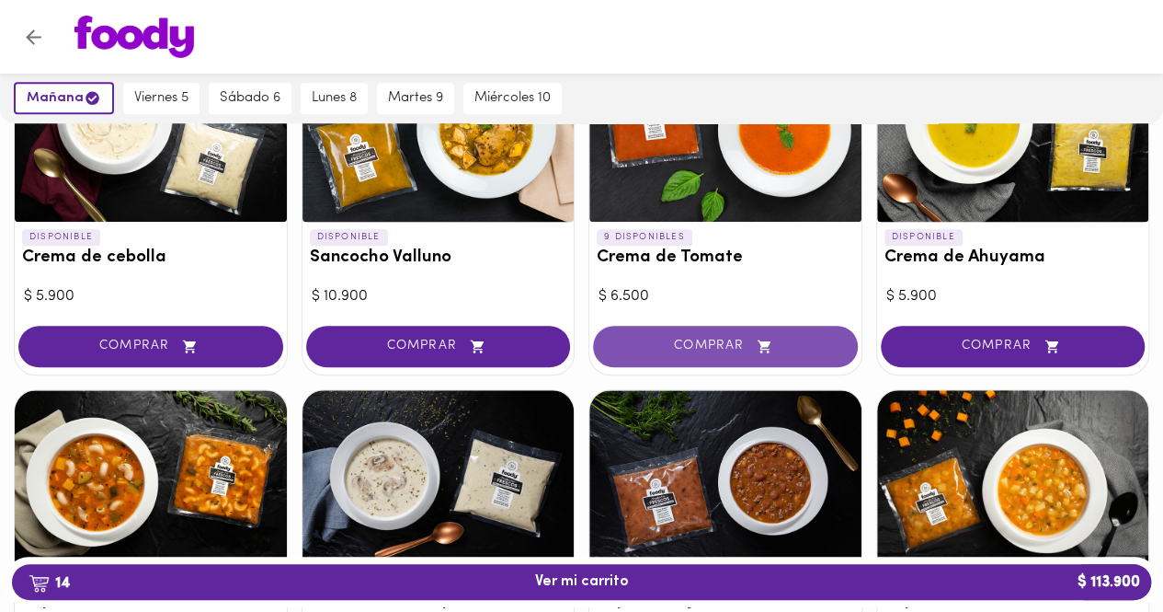
click at [677, 334] on button "COMPRAR" at bounding box center [725, 346] width 265 height 41
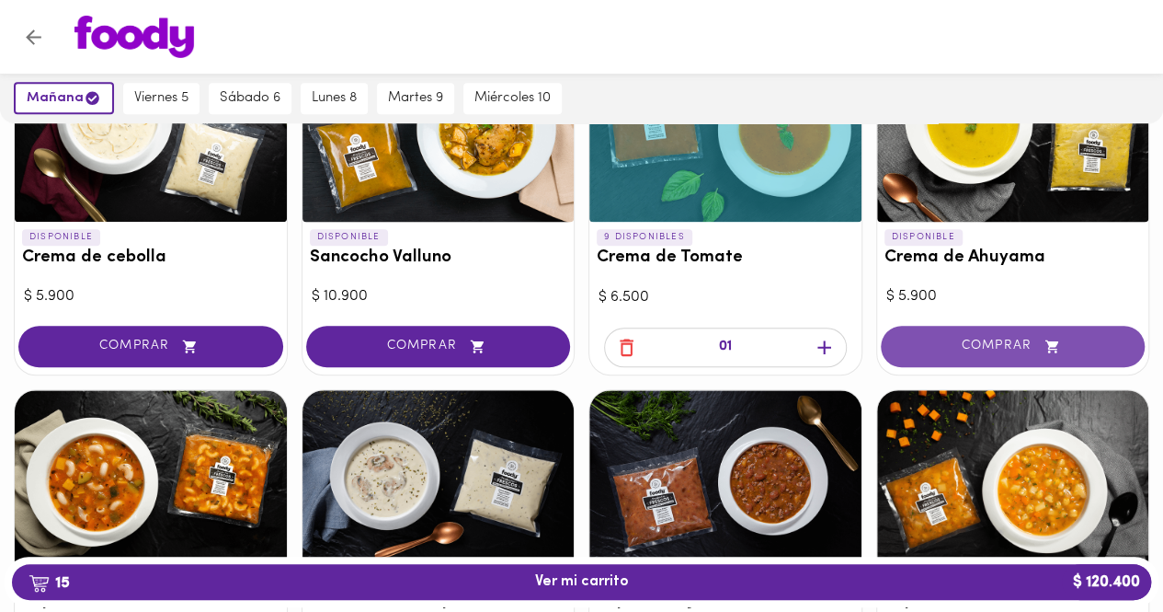
click at [982, 326] on button "COMPRAR" at bounding box center [1013, 346] width 265 height 41
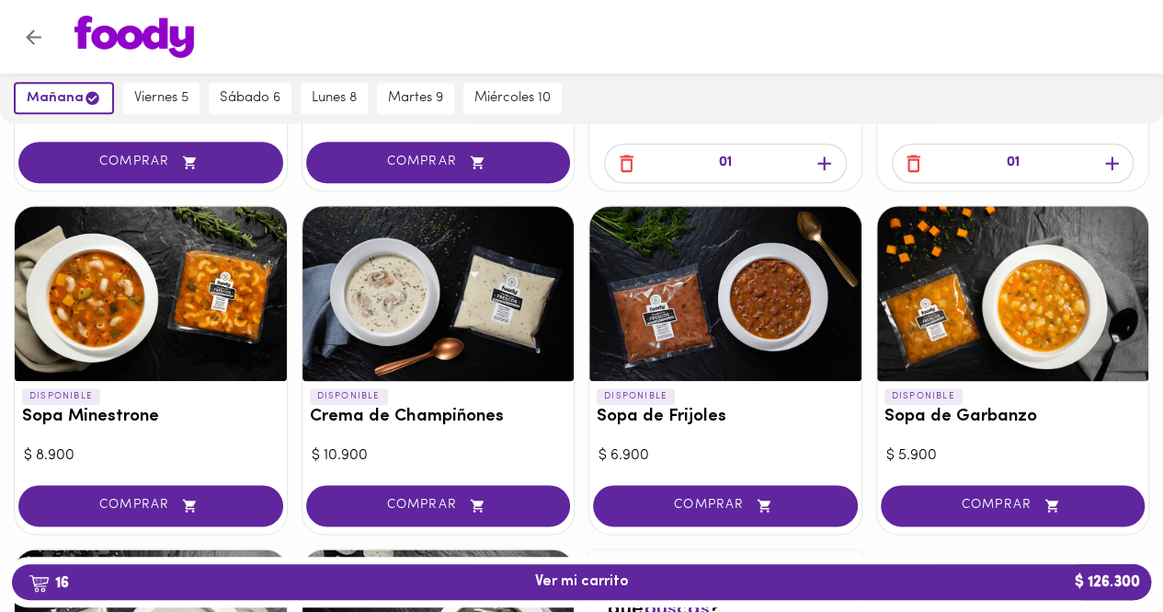
scroll to position [920, 0]
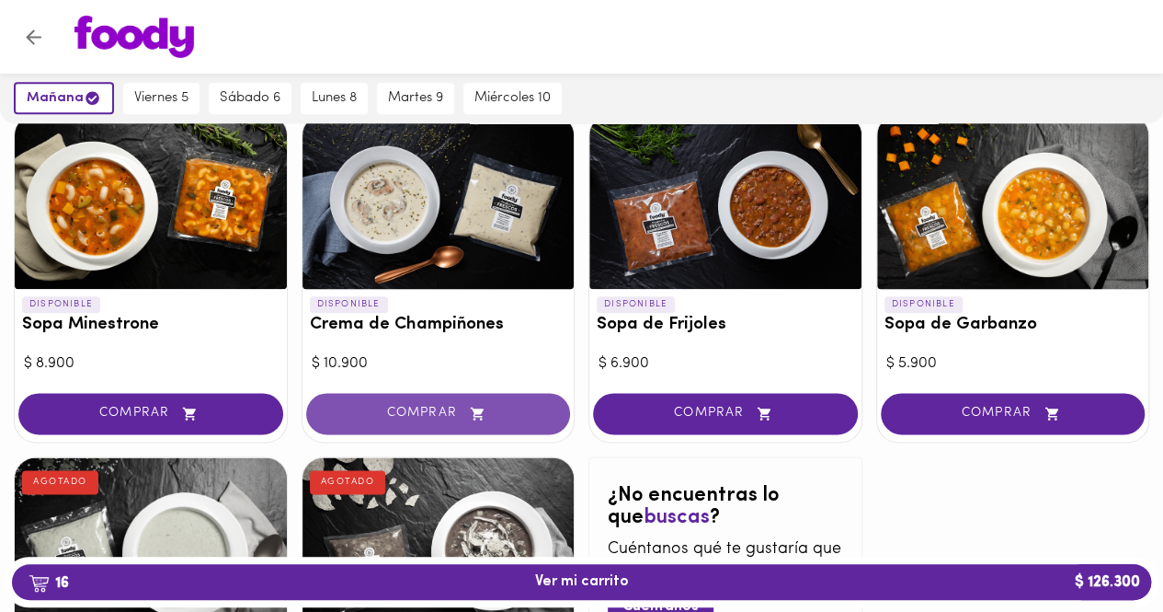
click at [452, 418] on span "COMPRAR" at bounding box center [438, 414] width 219 height 16
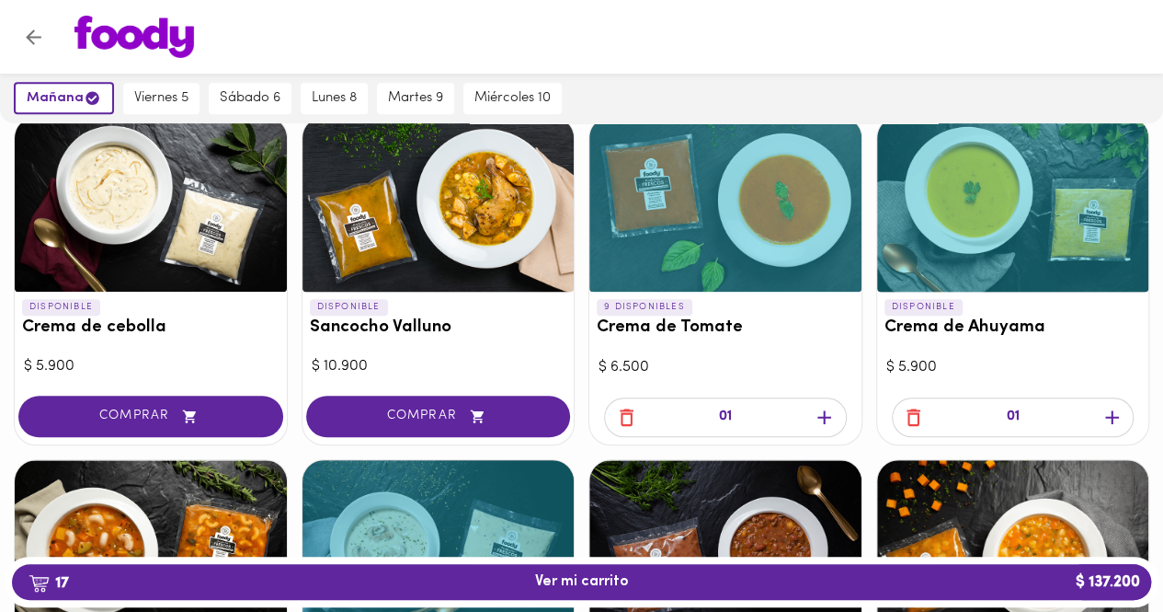
scroll to position [552, 0]
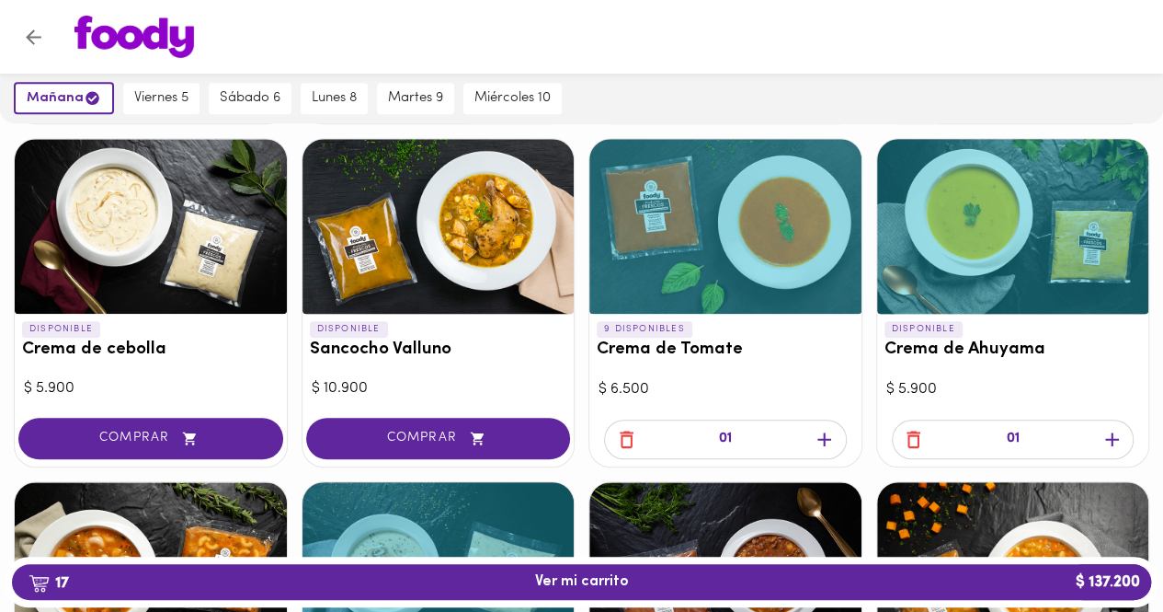
click at [1111, 440] on icon "button" at bounding box center [1112, 439] width 14 height 14
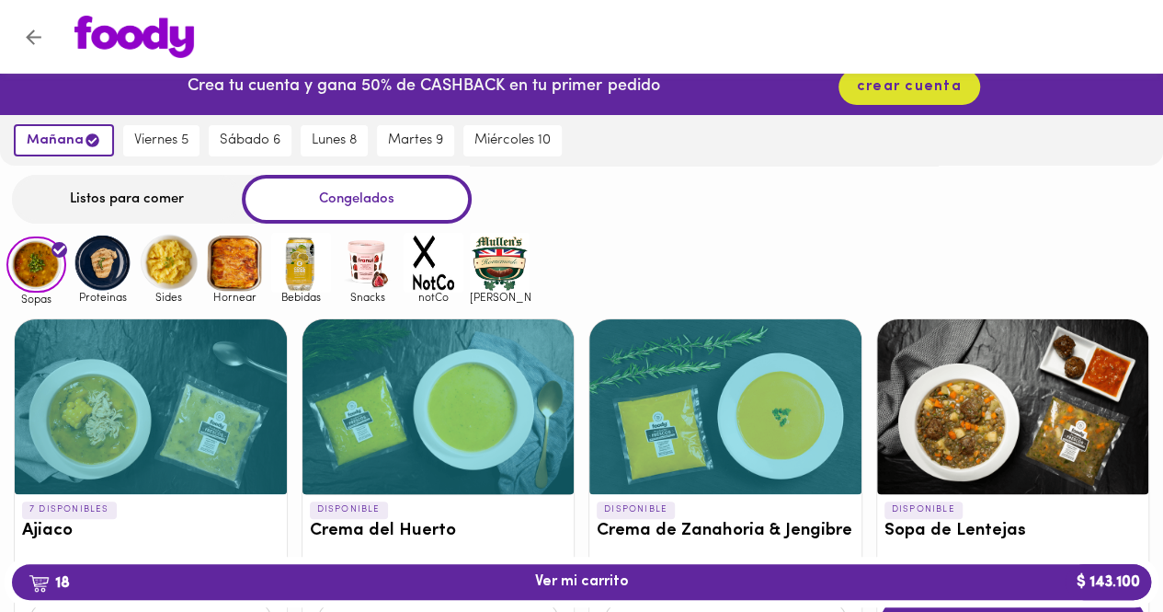
scroll to position [0, 0]
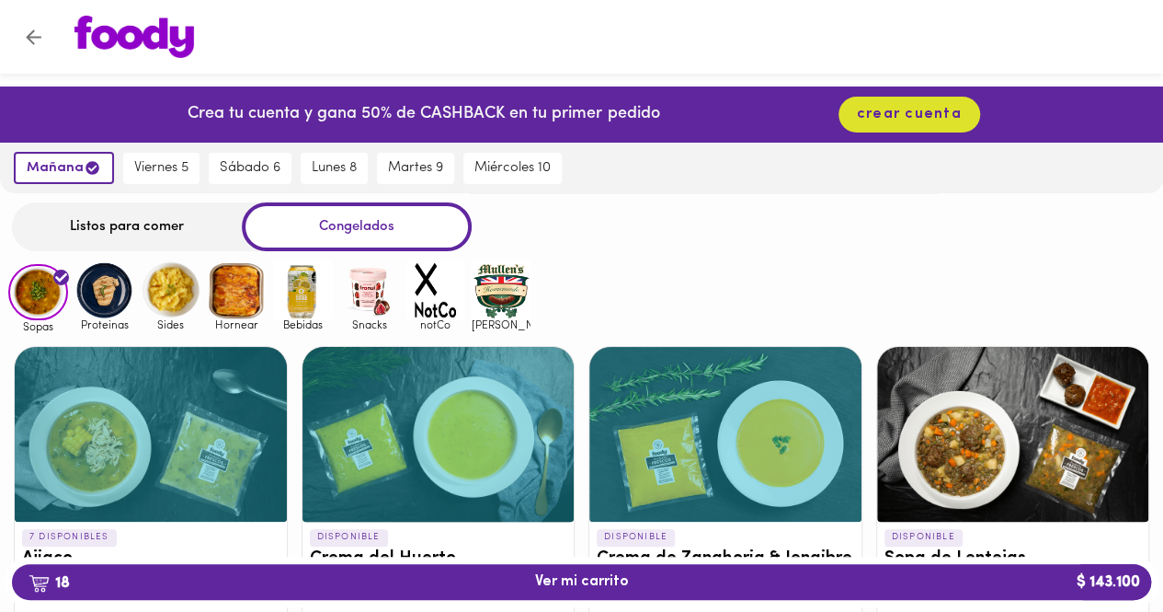
click at [498, 299] on img at bounding box center [502, 290] width 60 height 60
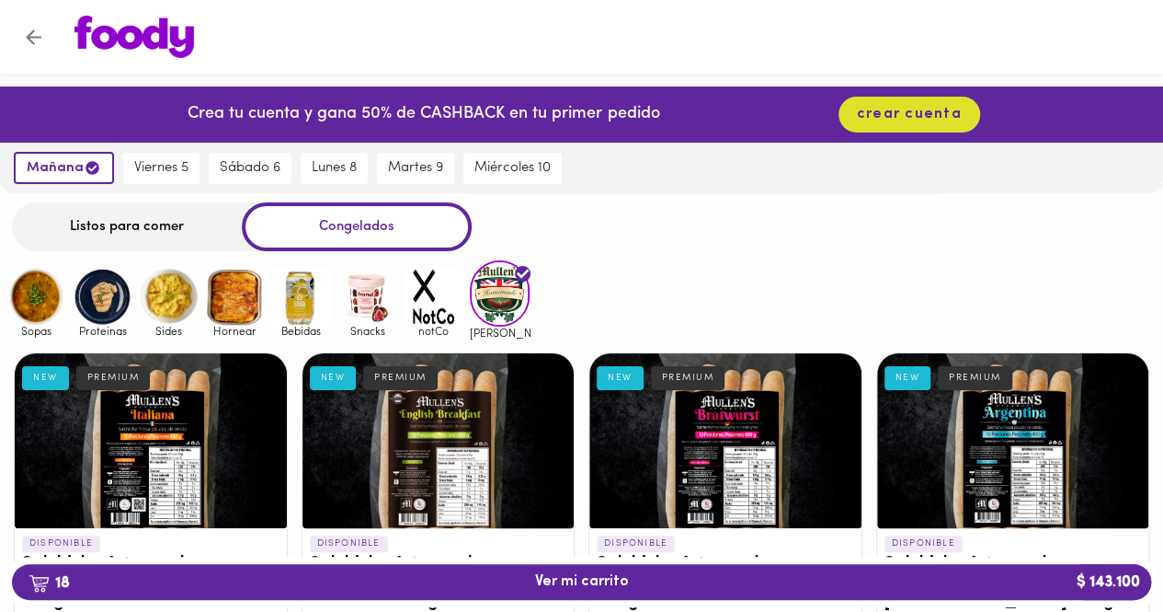
click at [434, 281] on img at bounding box center [434, 297] width 60 height 60
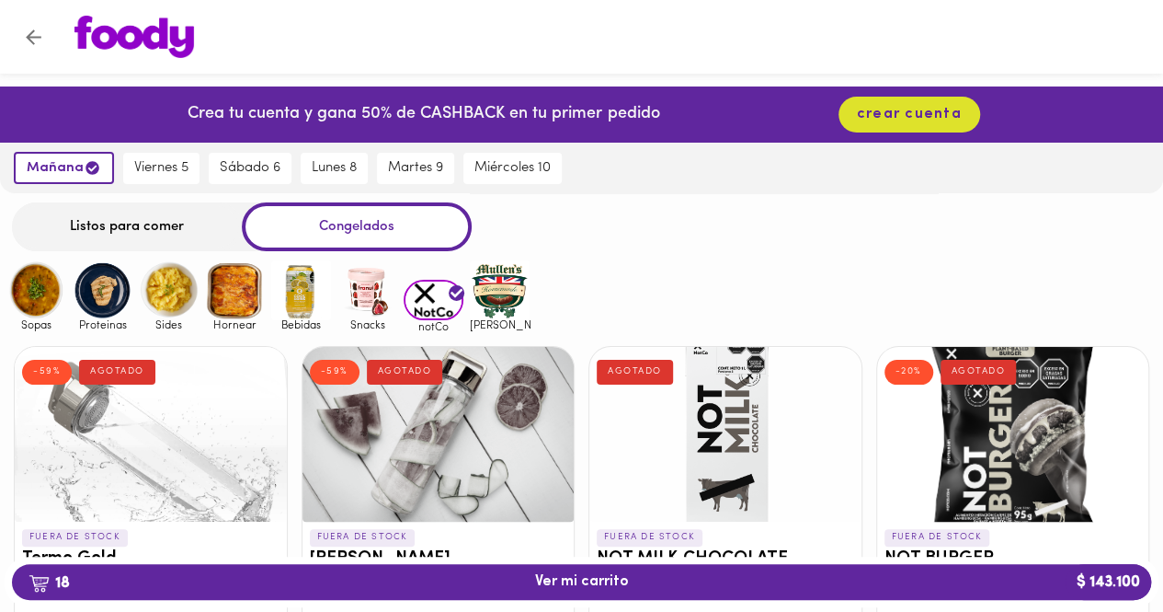
click at [355, 284] on img at bounding box center [368, 290] width 60 height 60
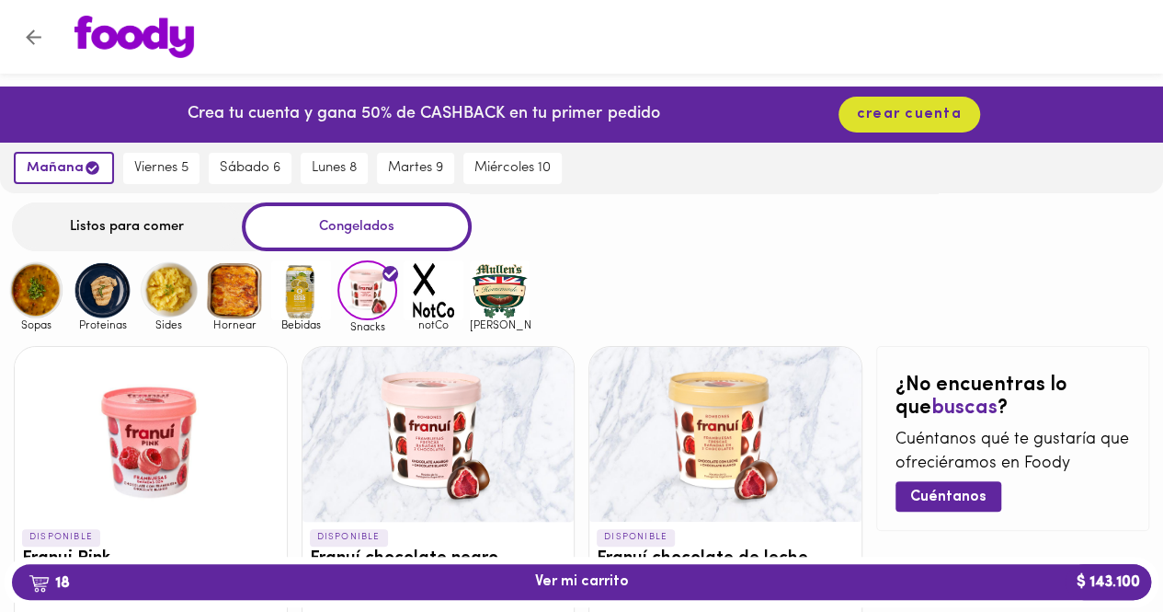
scroll to position [92, 0]
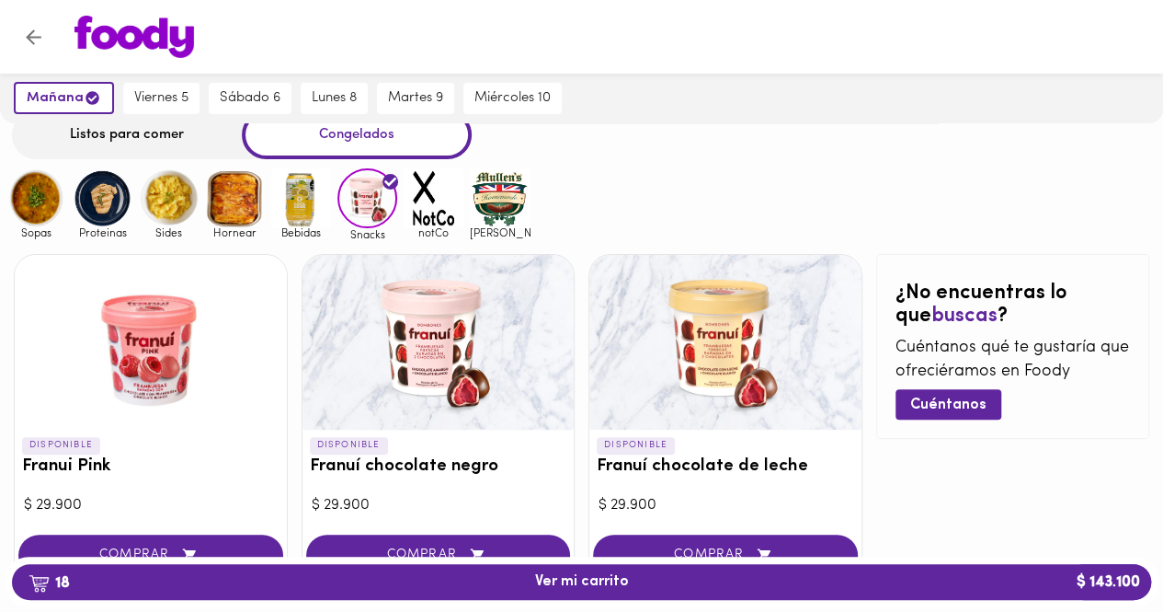
click at [303, 195] on img at bounding box center [301, 198] width 60 height 60
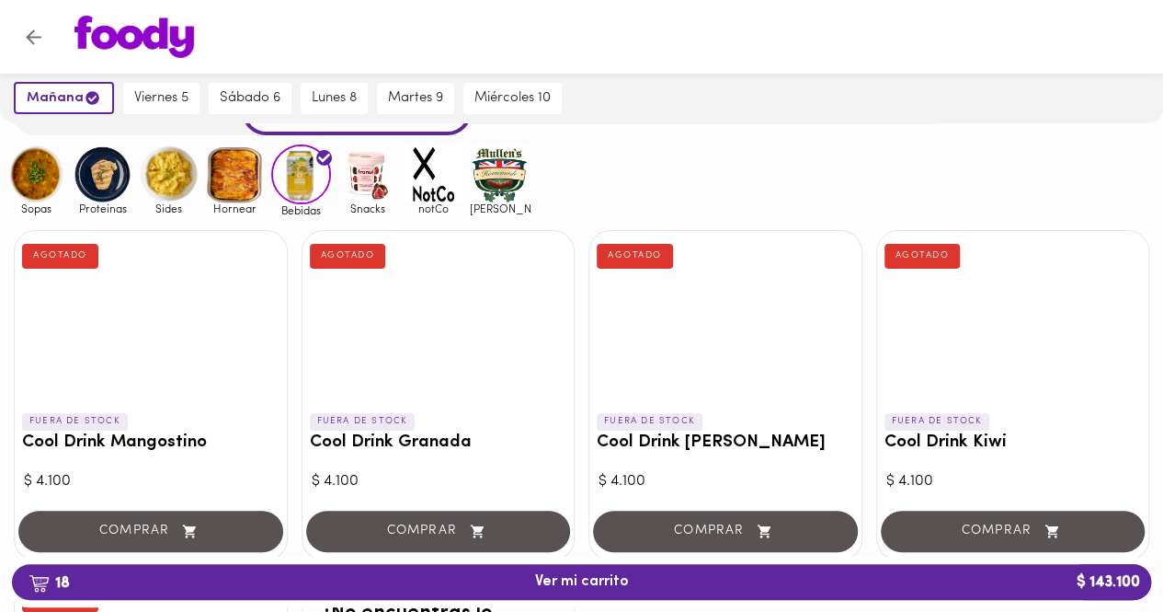
scroll to position [92, 0]
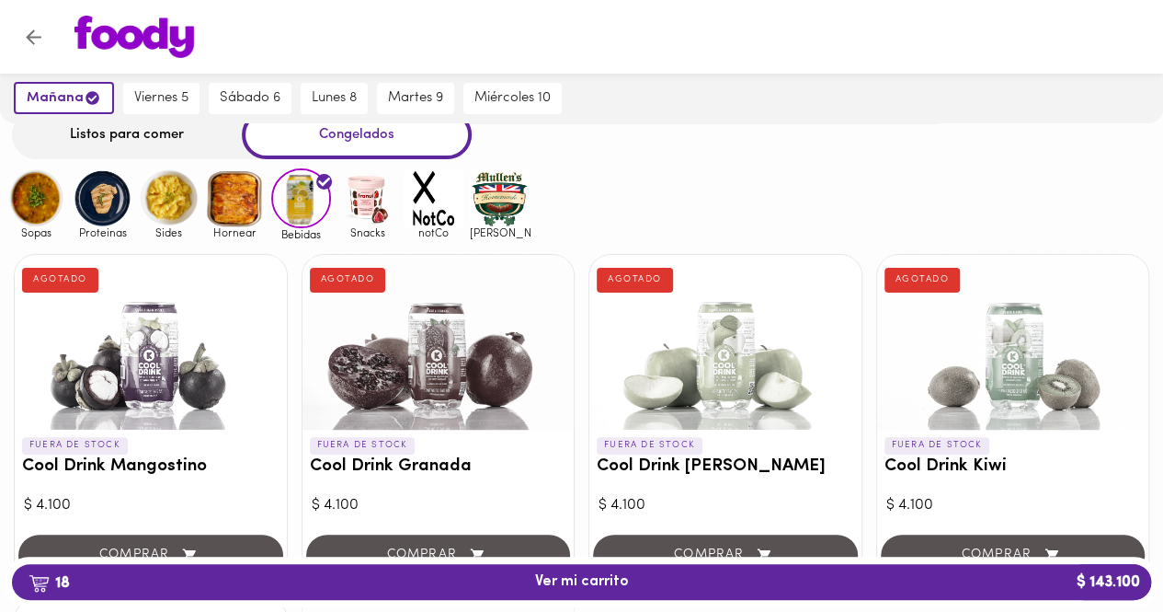
click at [178, 212] on img at bounding box center [169, 198] width 60 height 60
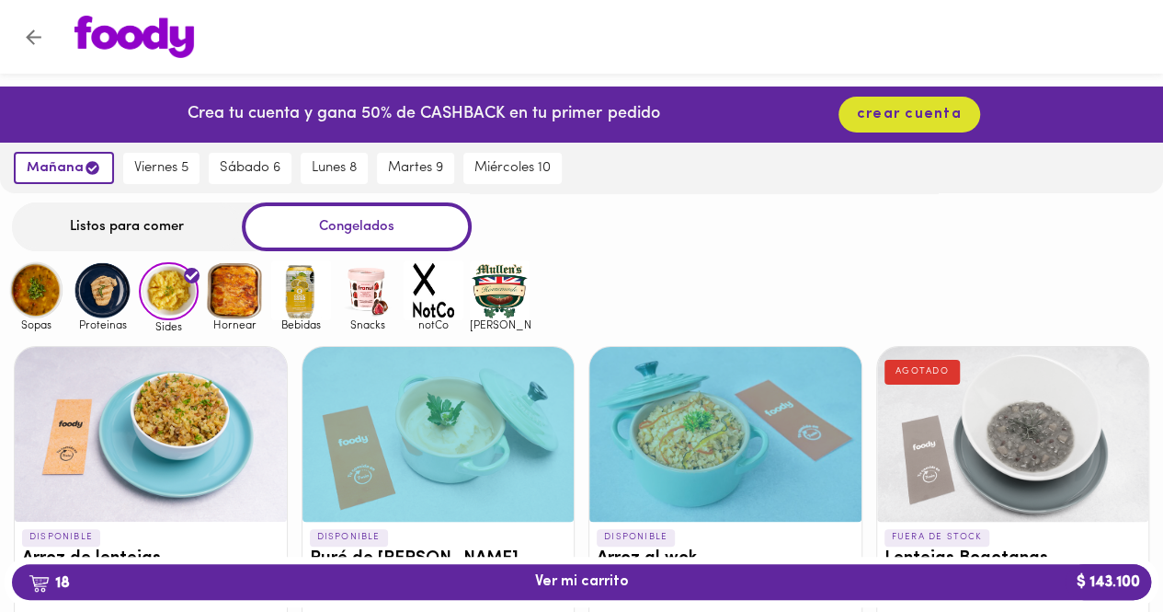
click at [96, 308] on img at bounding box center [103, 290] width 60 height 60
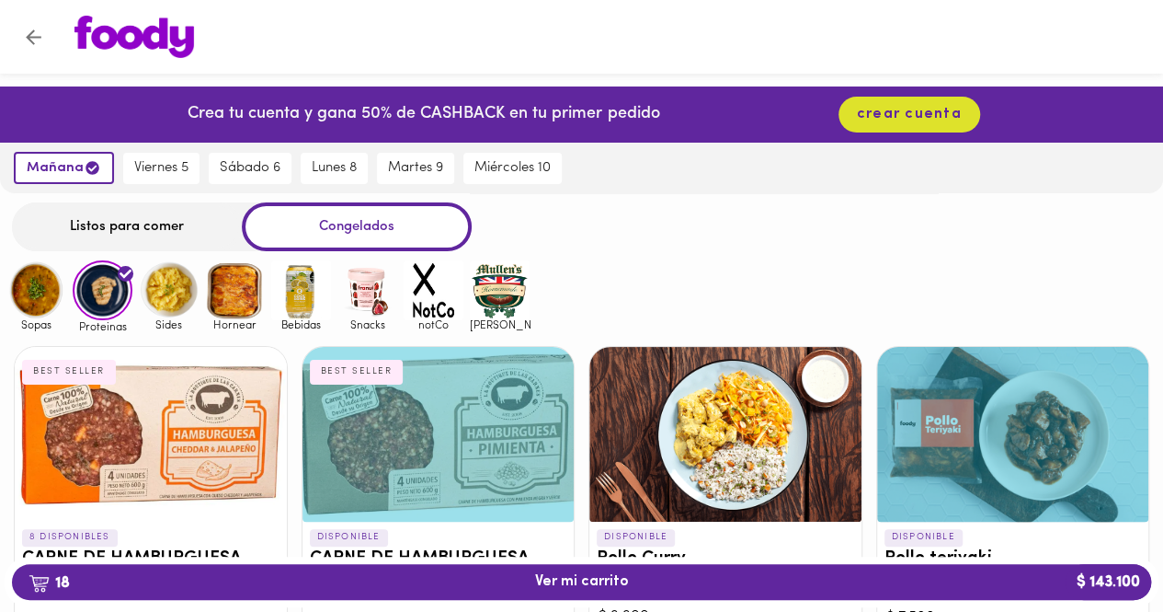
click at [12, 295] on img at bounding box center [36, 290] width 60 height 60
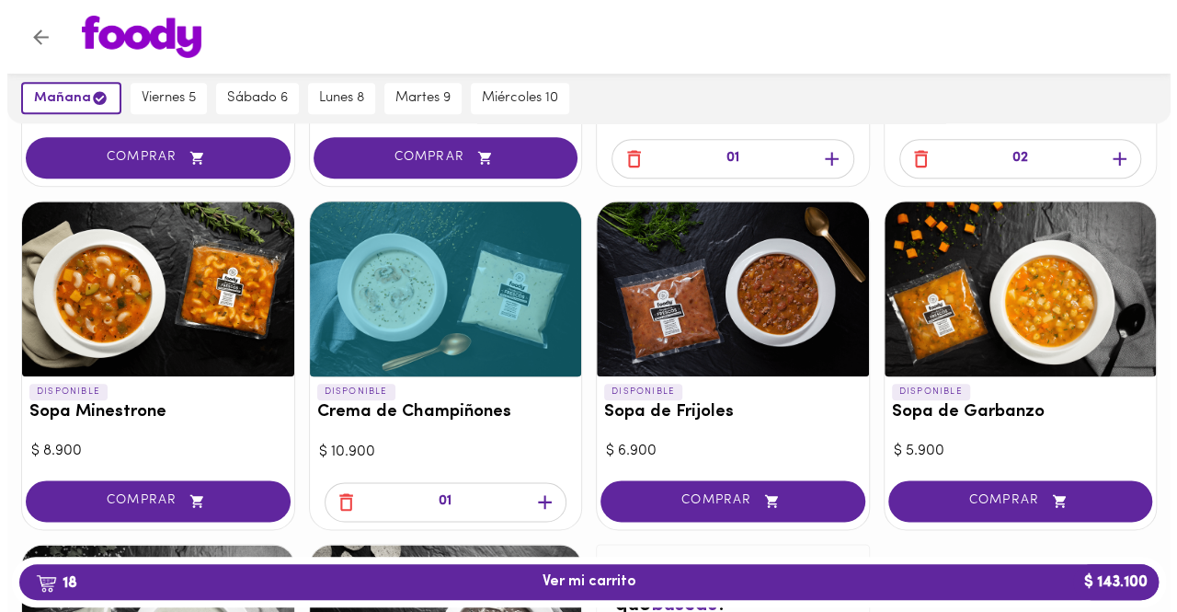
scroll to position [1104, 0]
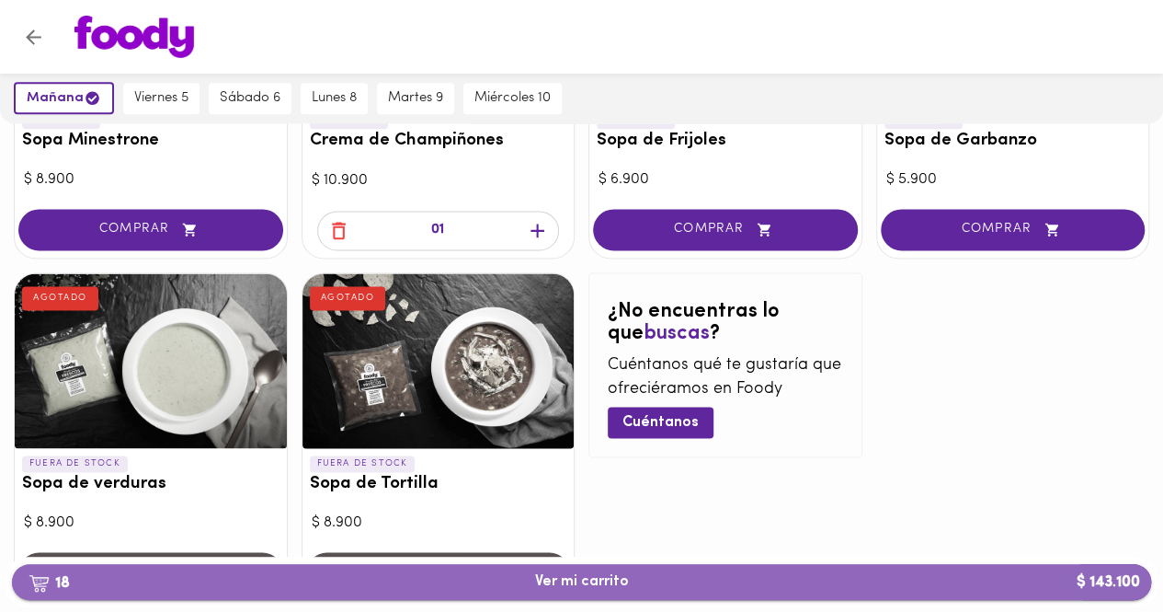
click at [478, 585] on span "18 Ver mi carrito $ 143.100" at bounding box center [582, 581] width 1110 height 17
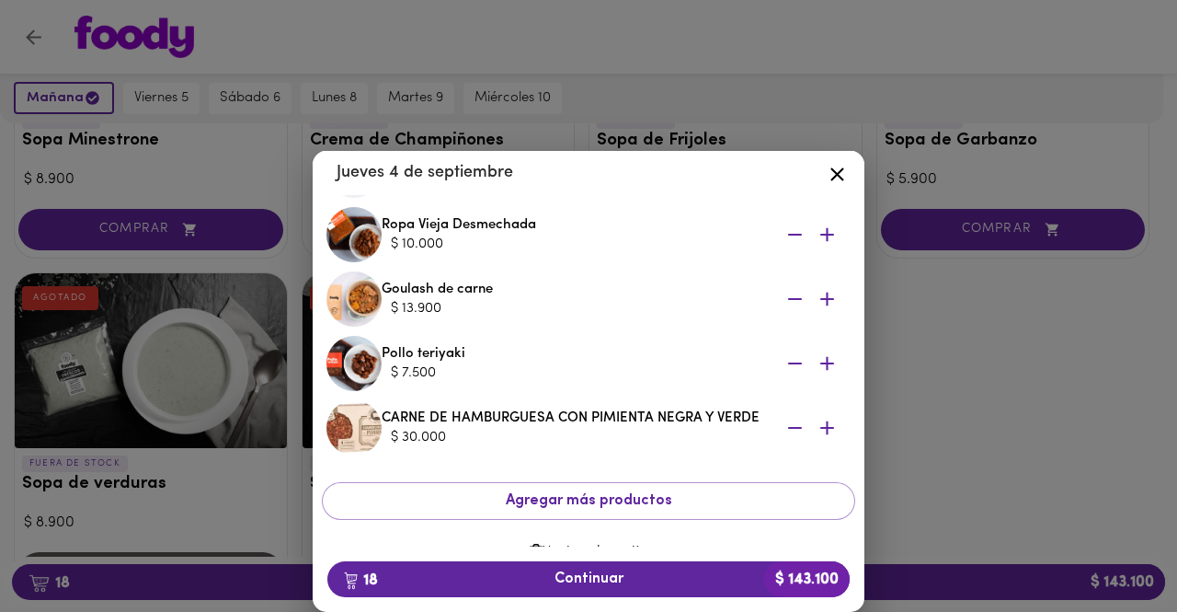
scroll to position [990, 0]
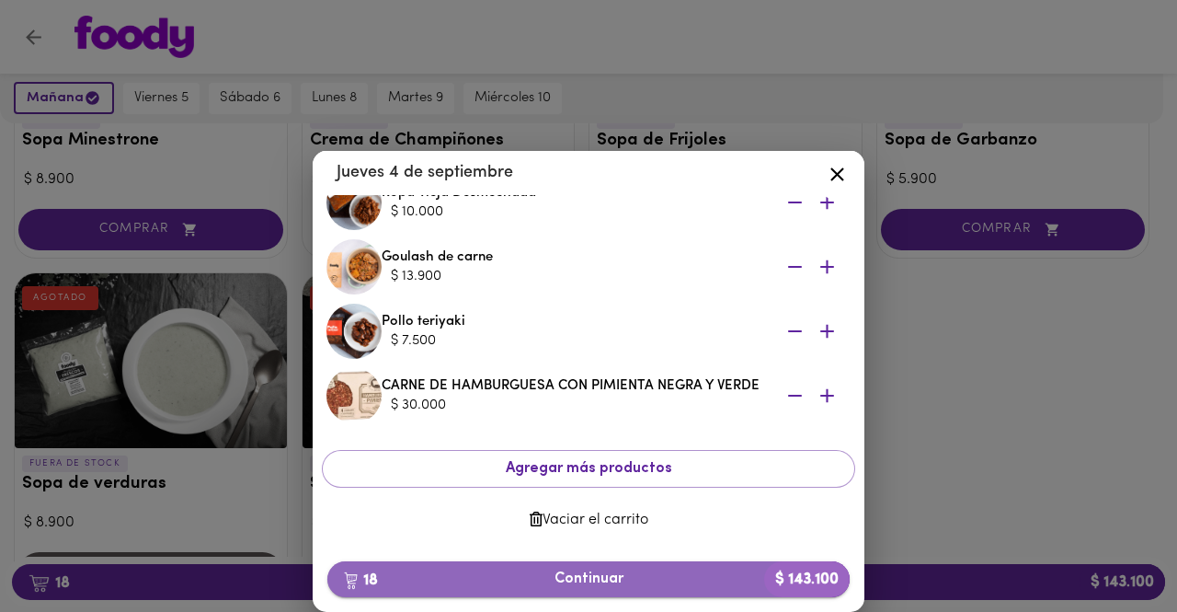
click at [557, 561] on button "18 Continuar $ 143.100" at bounding box center [588, 579] width 522 height 36
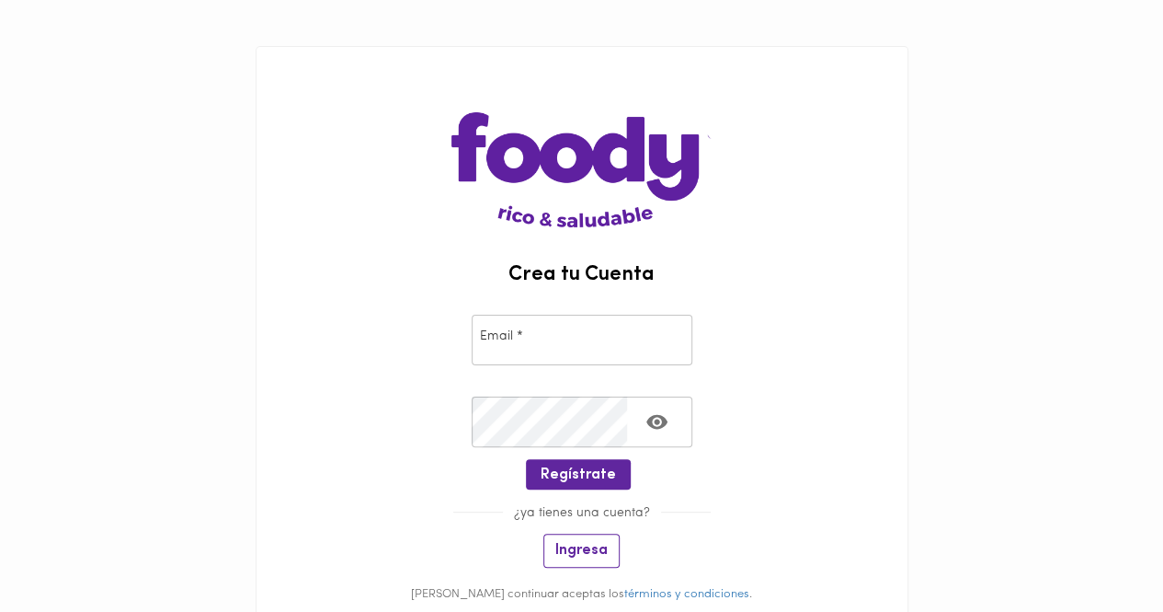
click at [595, 545] on span "Ingresa" at bounding box center [581, 550] width 52 height 17
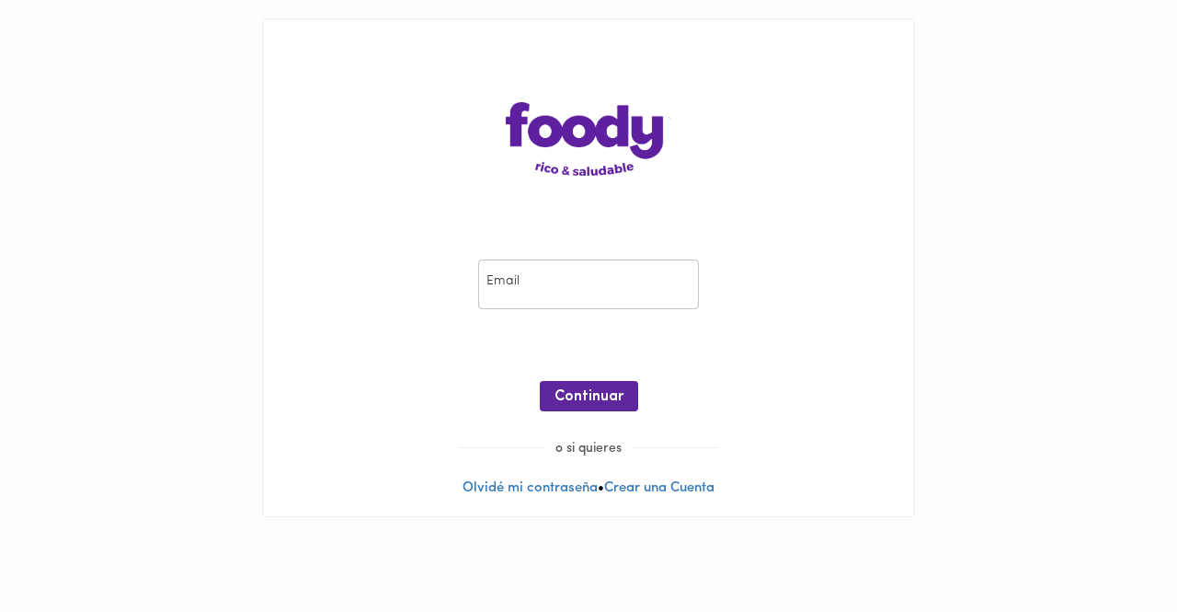
click at [559, 290] on input "email" at bounding box center [588, 284] width 221 height 51
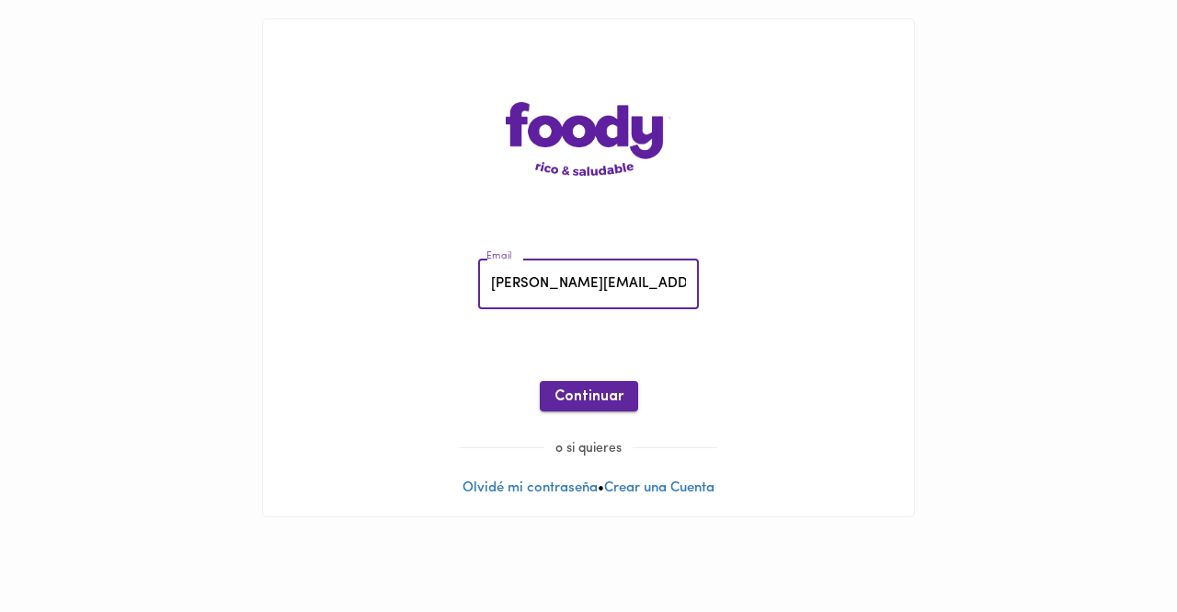
type input "karen.ayala@gmail.com"
click at [590, 406] on span "Continuar" at bounding box center [589, 396] width 69 height 17
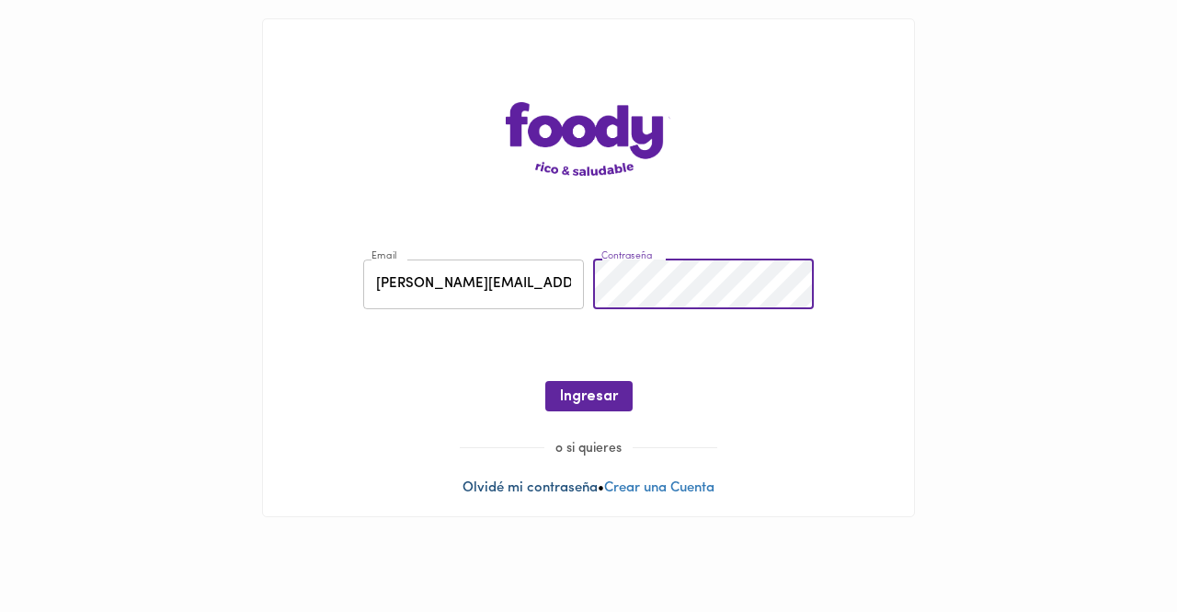
click at [548, 490] on link "Olvidé mi contraseña" at bounding box center [530, 488] width 135 height 14
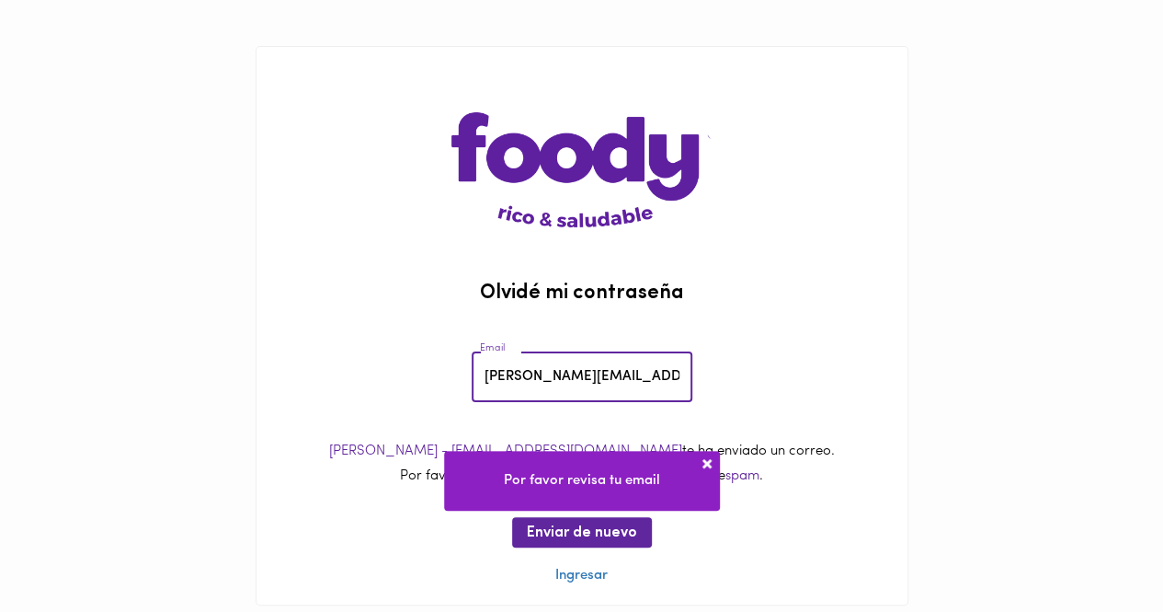
type input "karen.ayala@gmail.com"
click at [703, 459] on span at bounding box center [707, 463] width 18 height 18
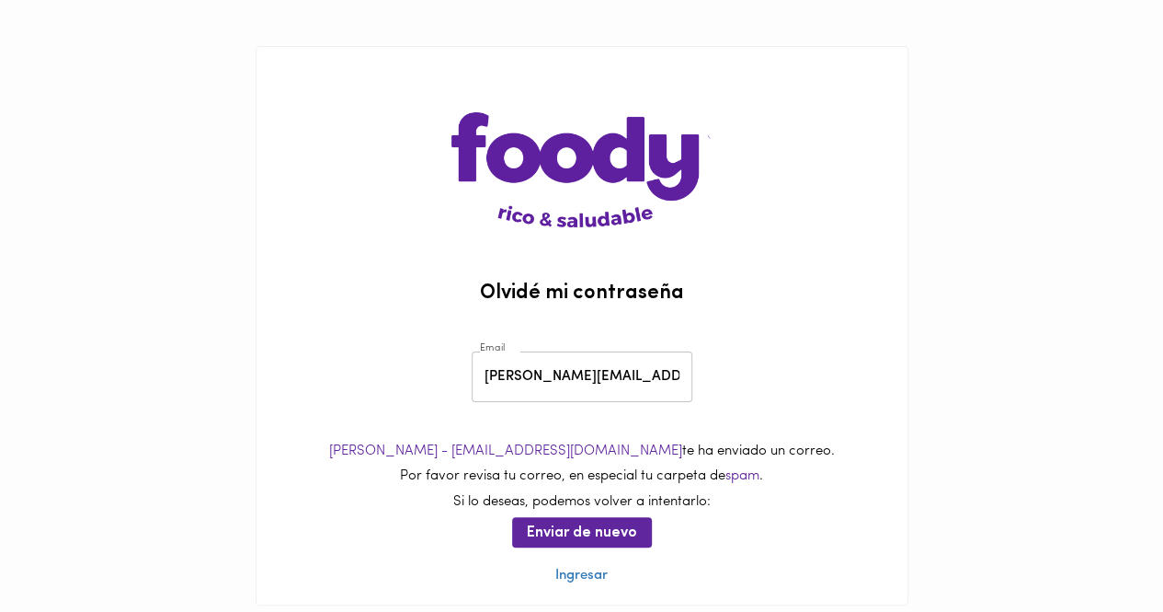
scroll to position [39, 0]
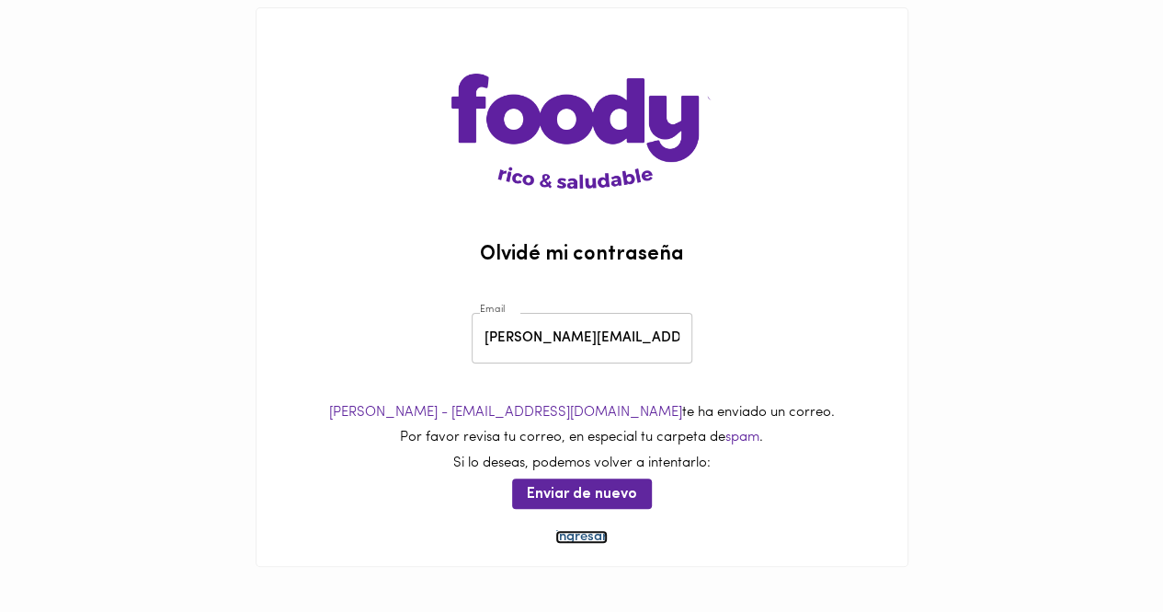
click at [600, 536] on link "Ingresar" at bounding box center [581, 537] width 52 height 14
click at [600, 541] on link "Ingresar" at bounding box center [581, 537] width 52 height 14
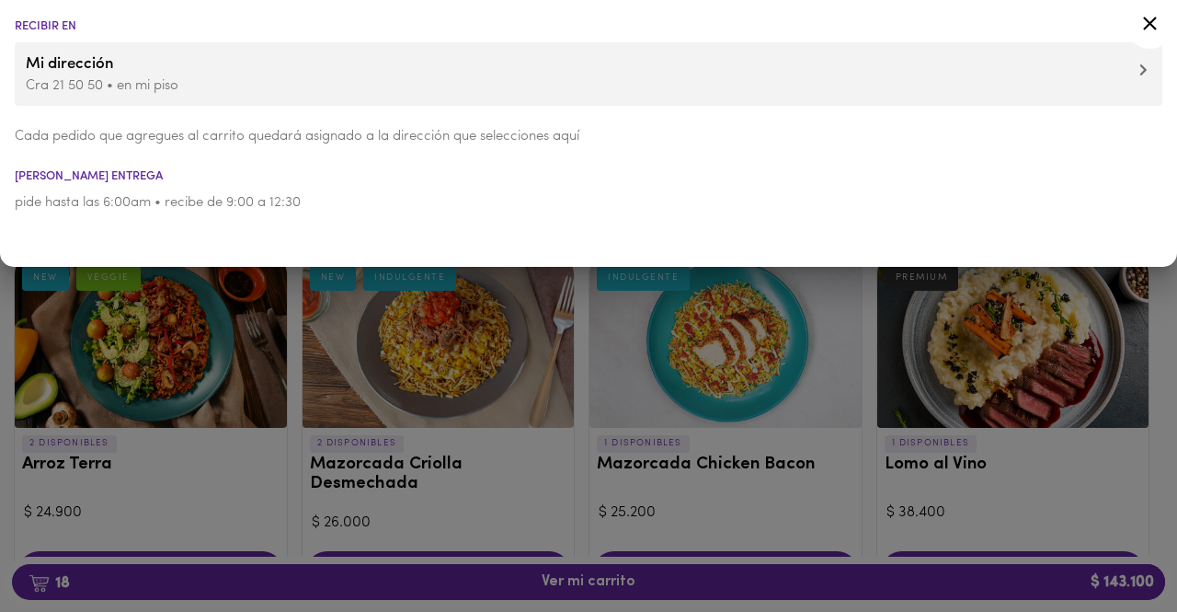
click at [1131, 69] on span "Mi dirección" at bounding box center [589, 64] width 1126 height 24
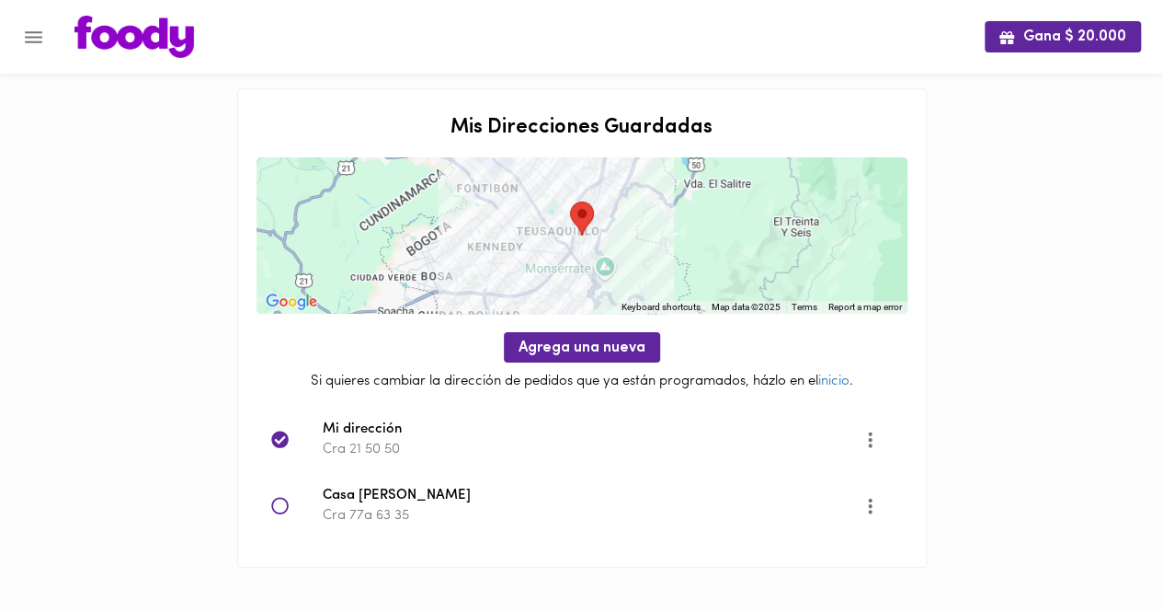
click at [862, 444] on icon "Opciones" at bounding box center [870, 439] width 23 height 23
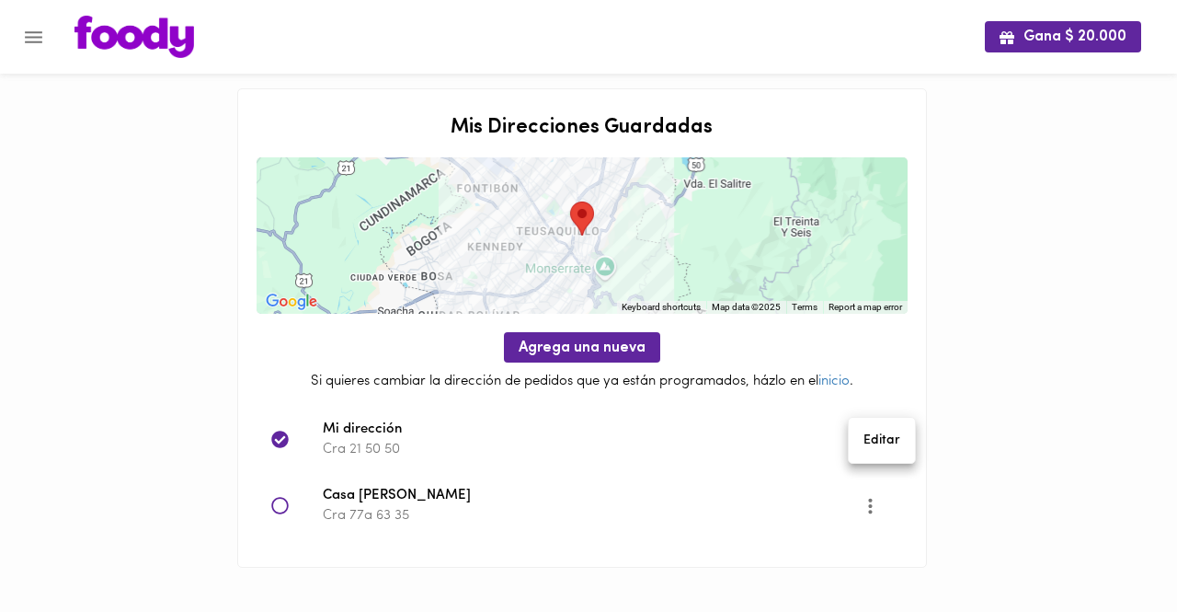
click at [877, 442] on li "Editar" at bounding box center [882, 440] width 66 height 30
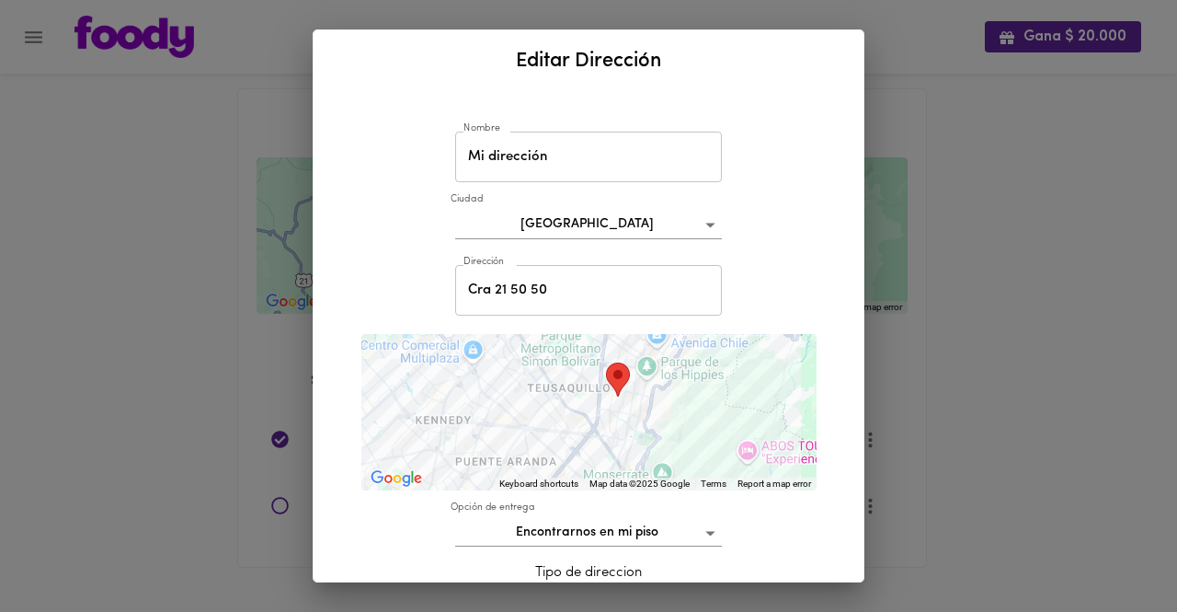
click at [763, 534] on div "Nombre Mi dirección Nombre Ciudad Bogotá bogota Dirección Cra 21 50 50 Direcció…" at bounding box center [589, 512] width 506 height 826
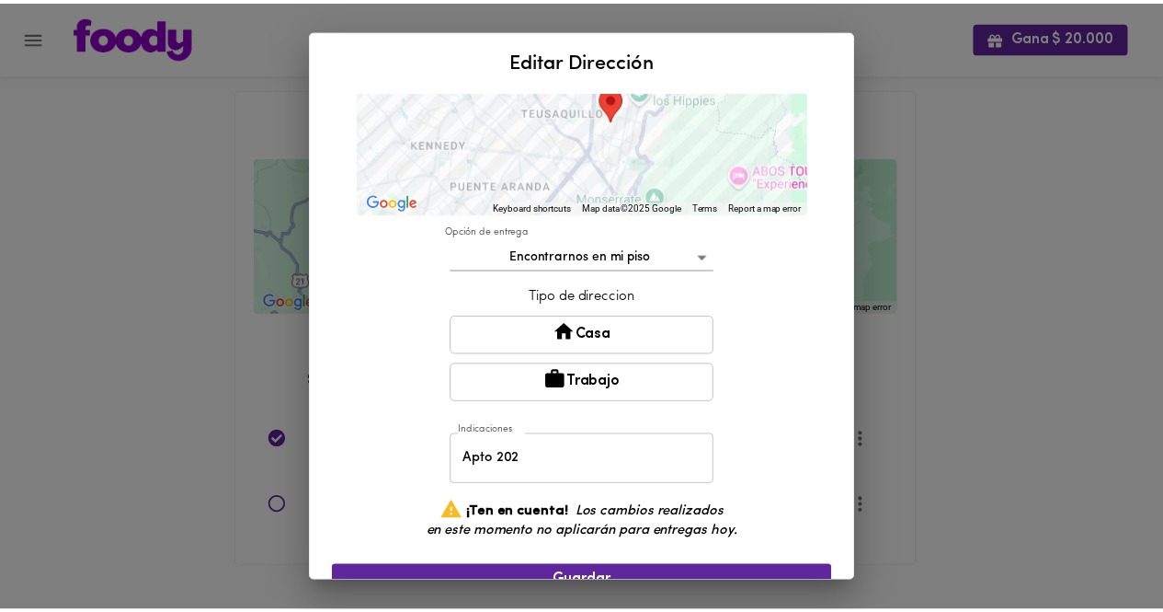
scroll to position [346, 0]
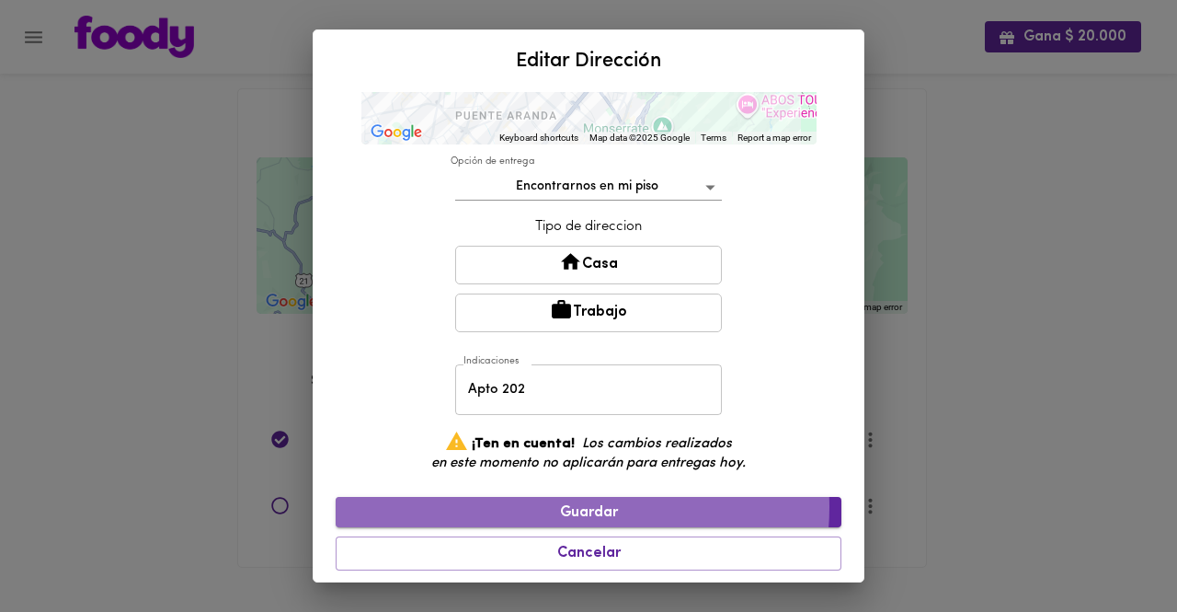
click at [576, 504] on span "Guardar" at bounding box center [588, 512] width 476 height 17
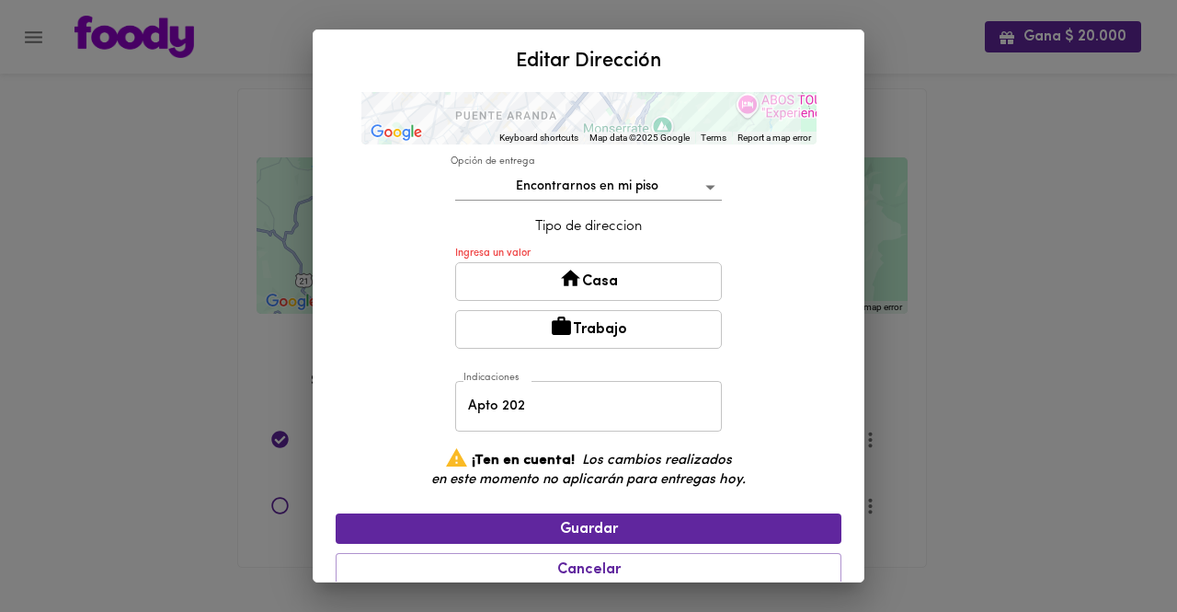
click at [544, 283] on button "Casa" at bounding box center [588, 281] width 267 height 39
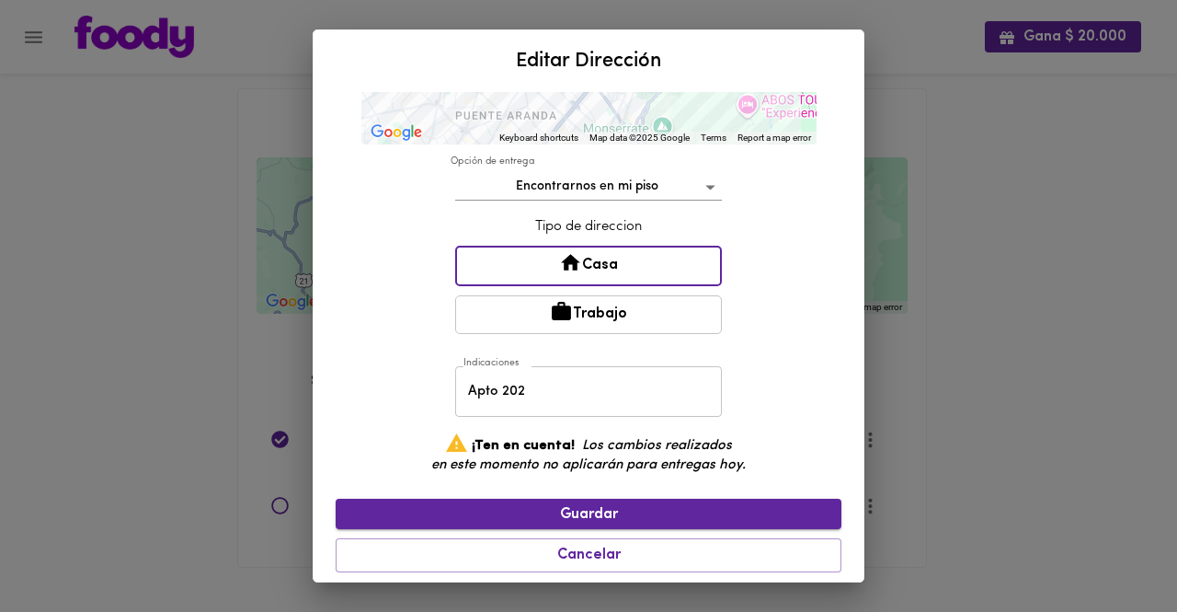
click at [565, 516] on span "Guardar" at bounding box center [588, 514] width 476 height 17
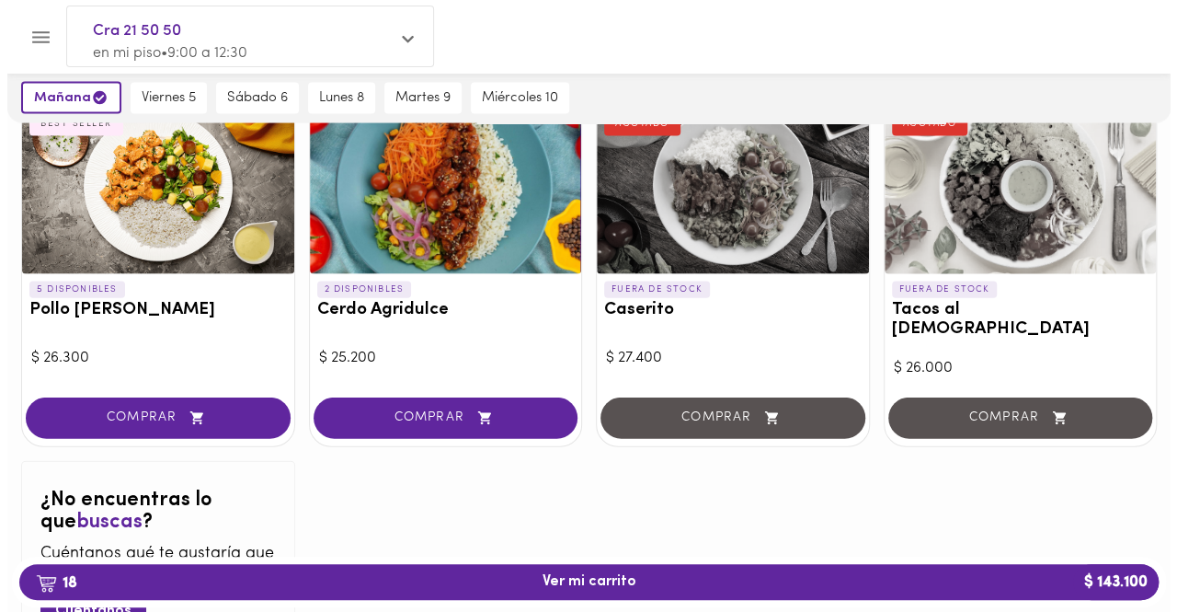
scroll to position [1931, 0]
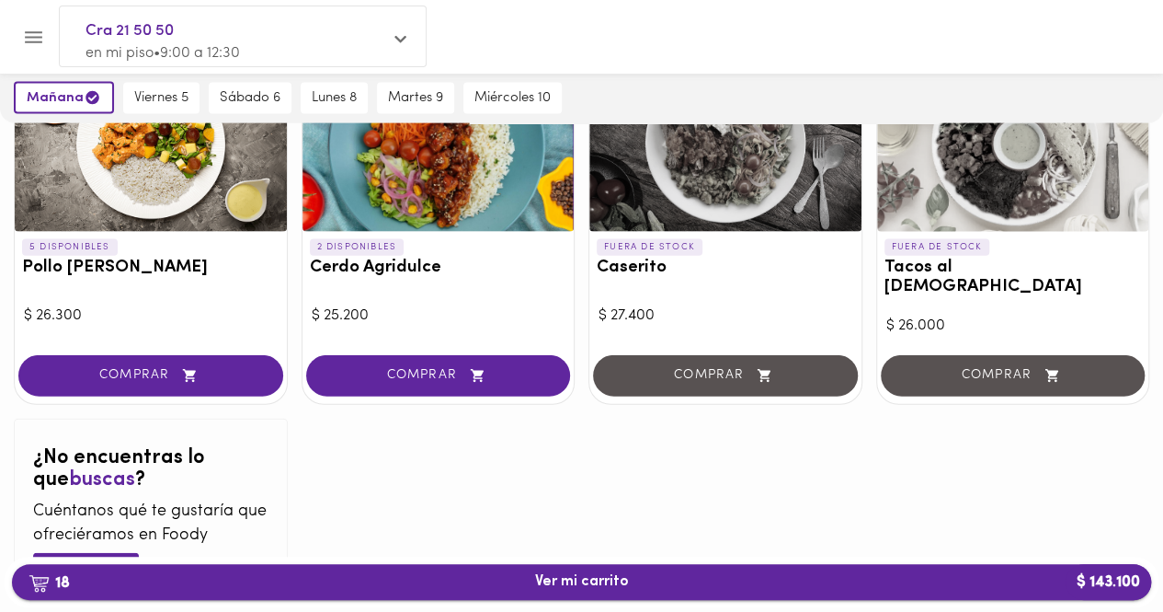
click at [564, 594] on button "18 Ver mi carrito $ 143.100" at bounding box center [581, 582] width 1139 height 36
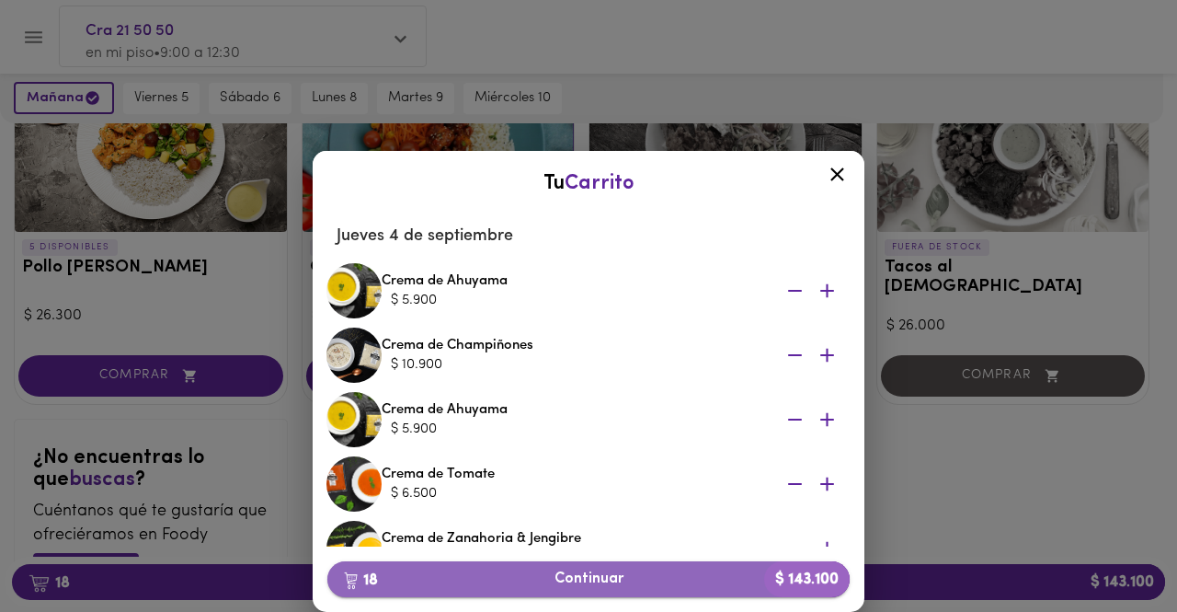
click at [637, 581] on span "18 Continuar $ 143.100" at bounding box center [588, 578] width 493 height 17
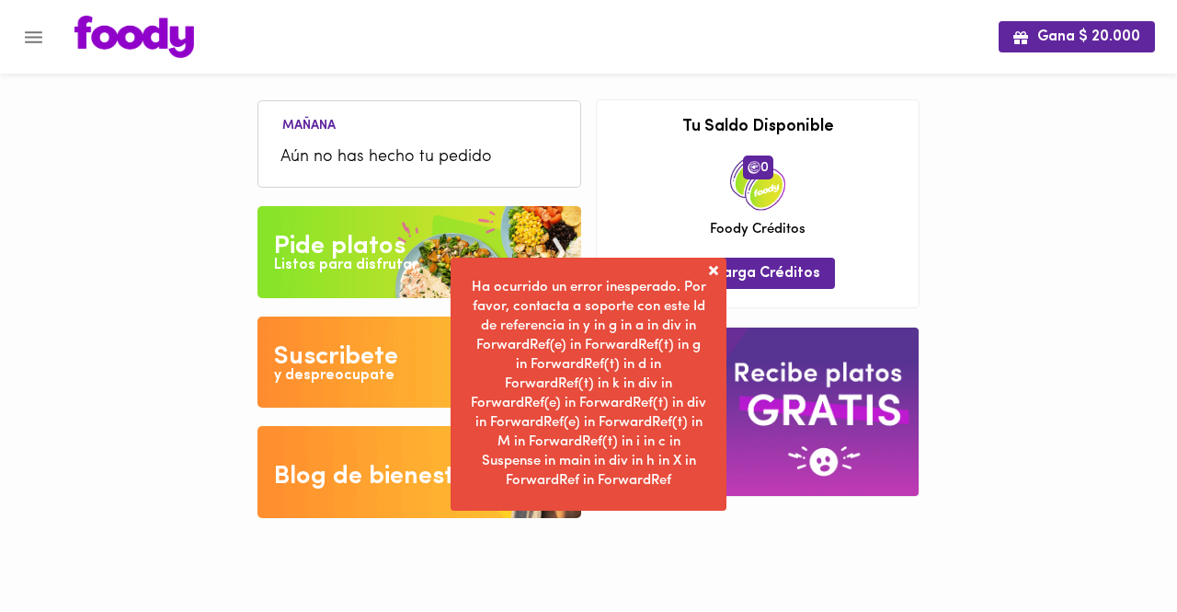
drag, startPoint x: 655, startPoint y: 561, endPoint x: 655, endPoint y: 573, distance: 12.0
click at [655, 545] on html "Gana $ 20.000 Mañana Aún no has hecho tu pedido Tu pago contraentrega por $- es…" at bounding box center [588, 272] width 1177 height 545
click at [143, 312] on div "Gana $ 20.000 Mañana Aún no has hecho tu pedido Tu pago contraentrega por $- es…" at bounding box center [588, 272] width 1177 height 545
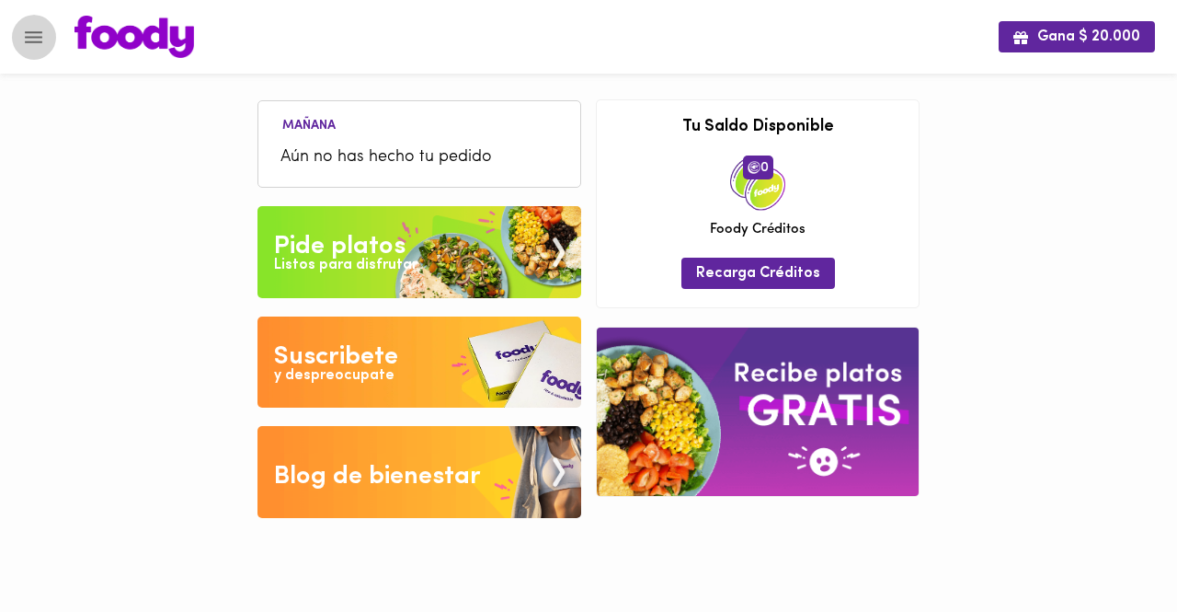
click at [37, 40] on icon "Menu" at bounding box center [33, 37] width 17 height 12
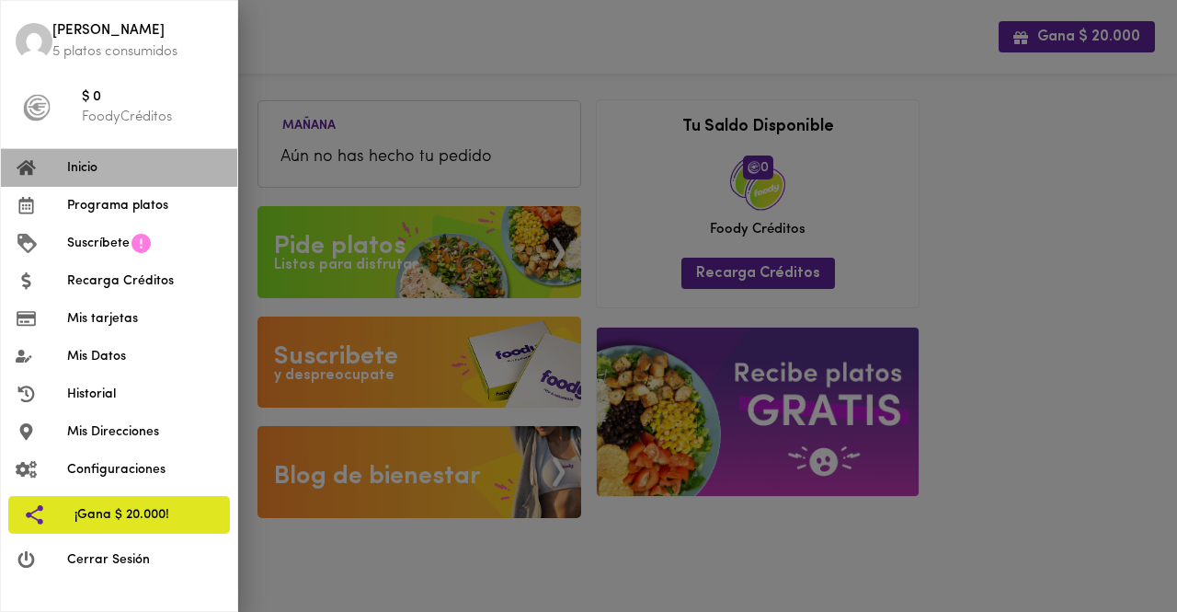
click at [160, 174] on span "Inicio" at bounding box center [144, 167] width 155 height 19
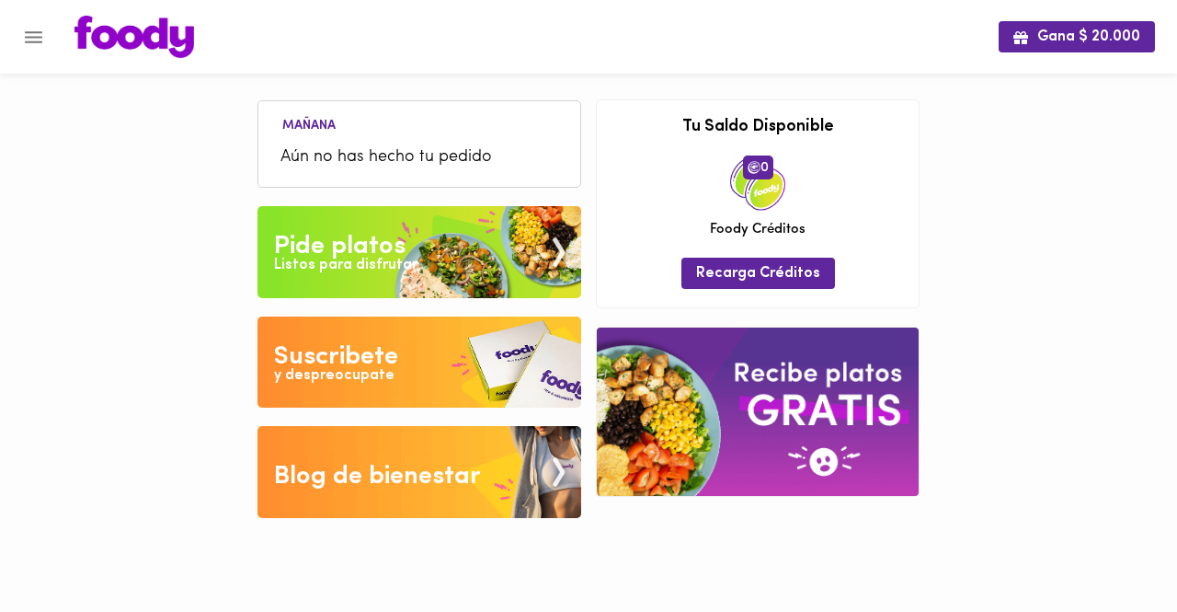
click at [42, 35] on icon "Menu" at bounding box center [33, 37] width 23 height 23
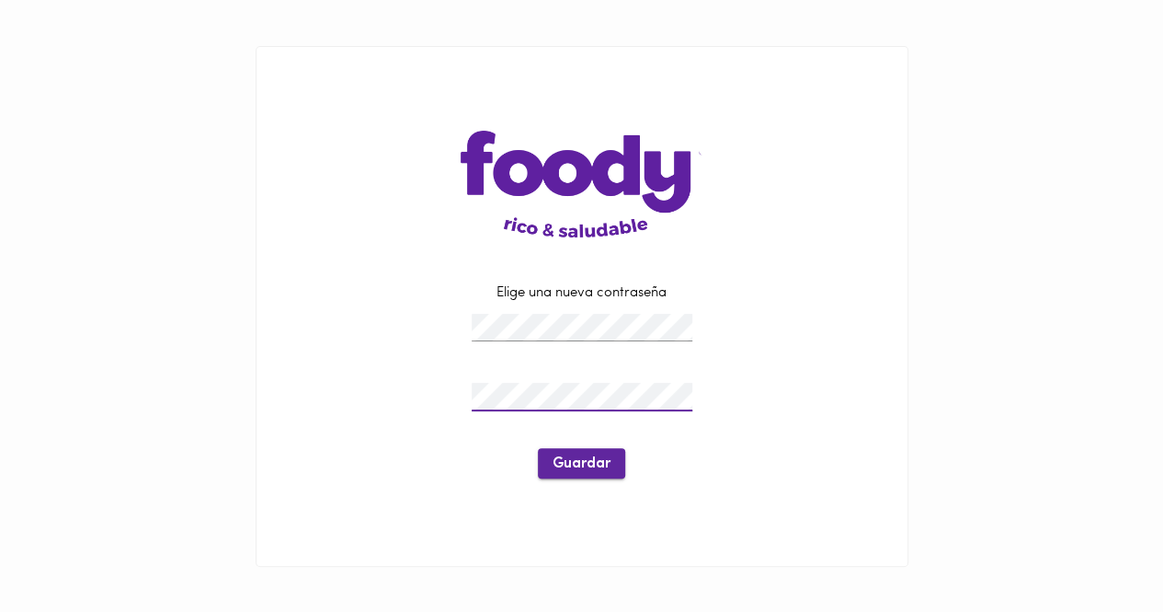
click at [581, 459] on span "Guardar" at bounding box center [582, 463] width 58 height 17
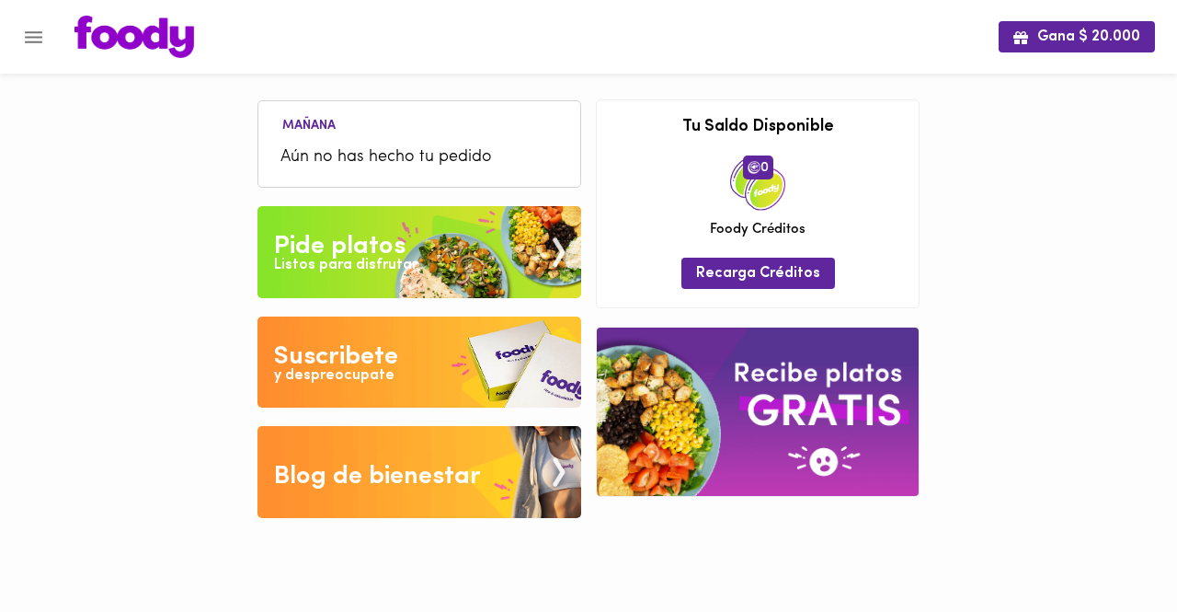
click at [441, 507] on img at bounding box center [420, 472] width 324 height 92
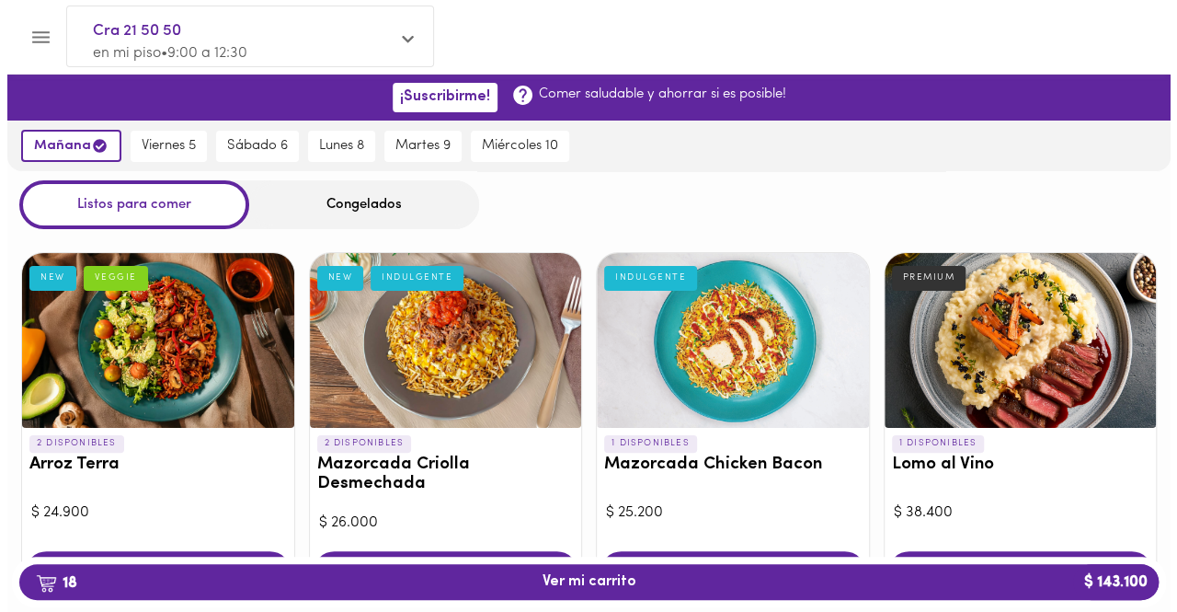
scroll to position [276, 0]
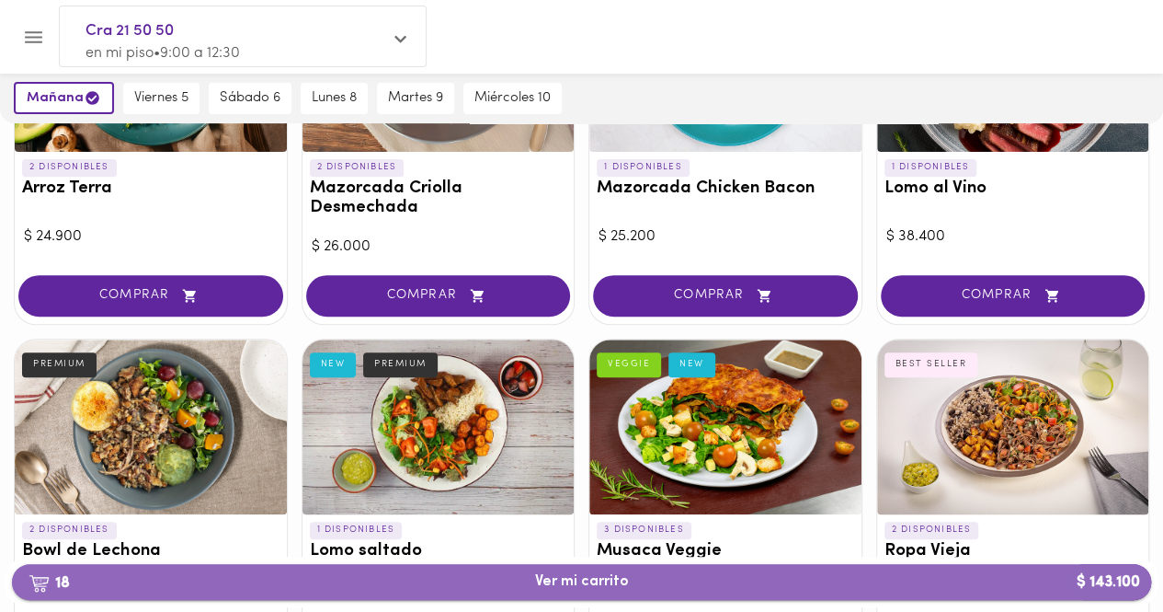
click at [644, 583] on span "18 Ver mi carrito $ 143.100" at bounding box center [582, 581] width 1110 height 17
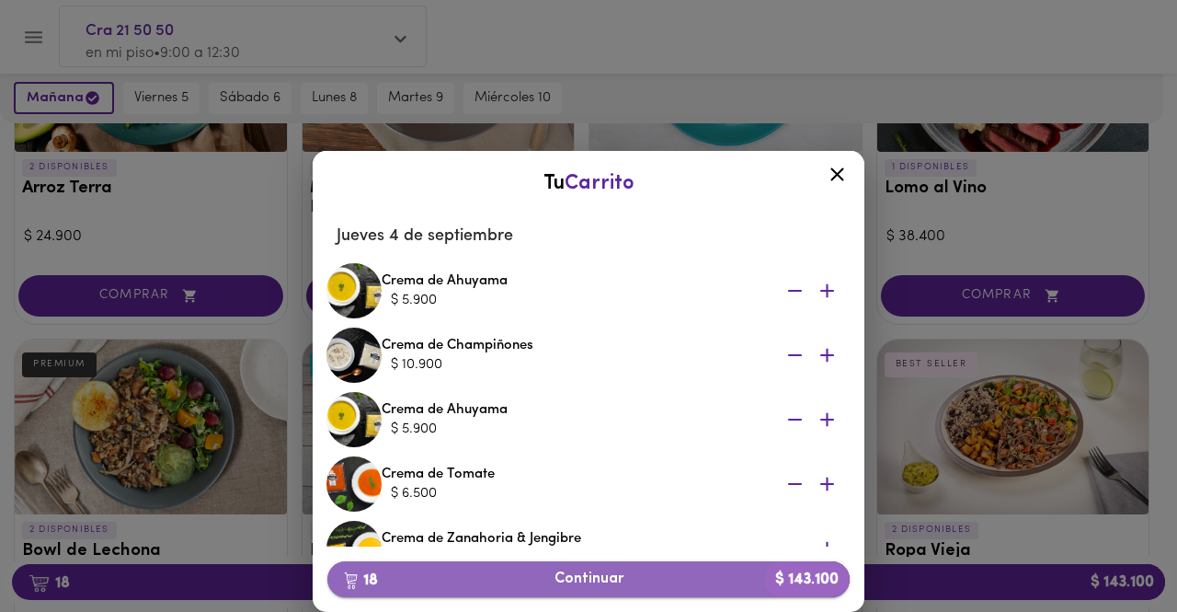
click at [577, 573] on span "18 Continuar $ 143.100" at bounding box center [588, 578] width 493 height 17
